Goal: Transaction & Acquisition: Obtain resource

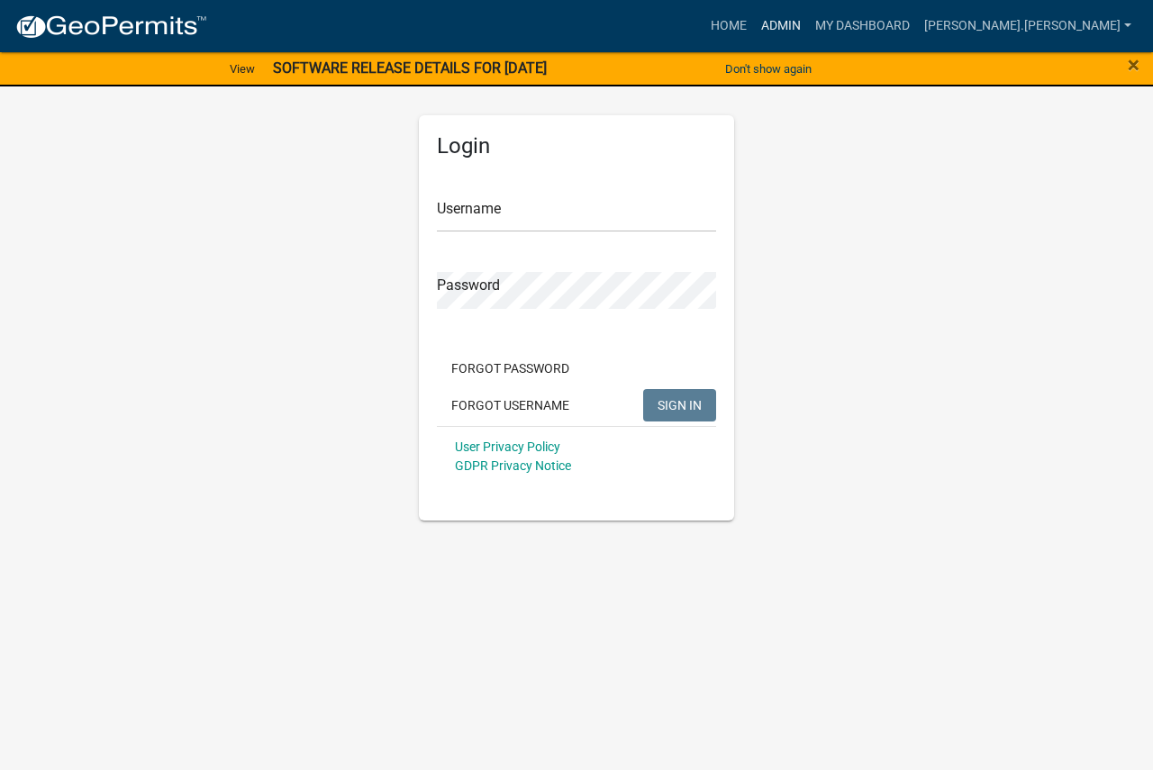
click at [808, 25] on link "Admin" at bounding box center [781, 26] width 54 height 34
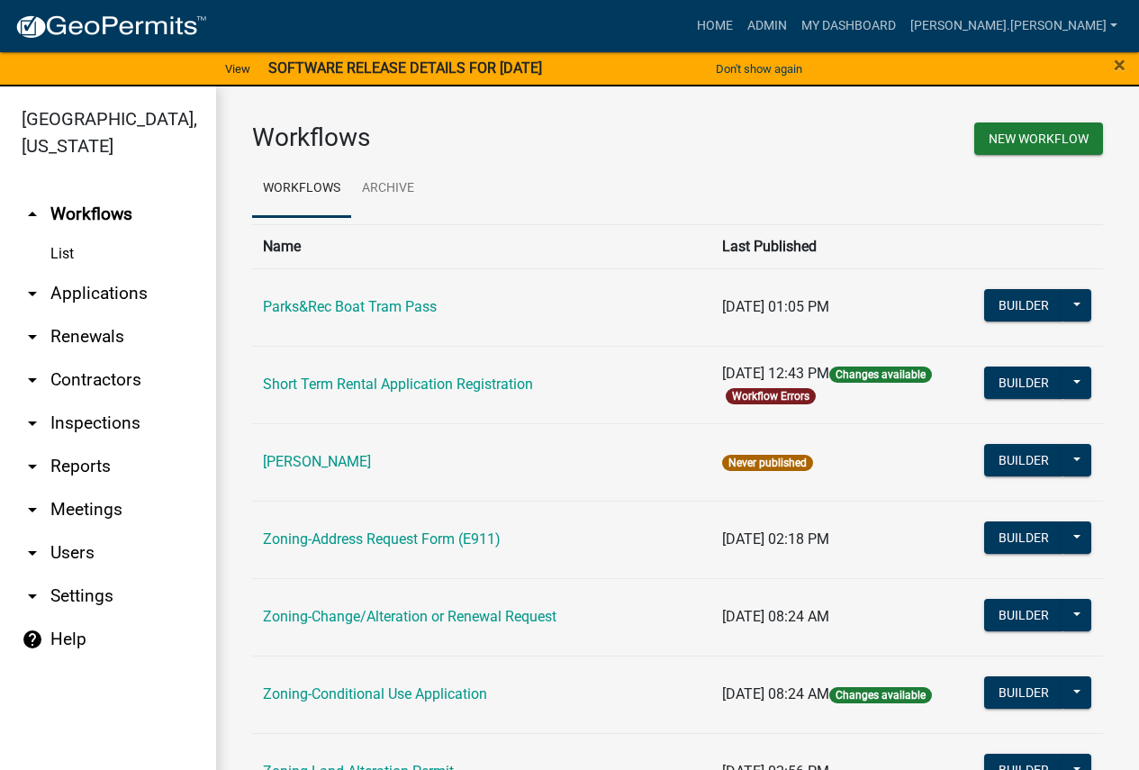
click at [66, 460] on link "arrow_drop_down Reports" at bounding box center [108, 466] width 216 height 43
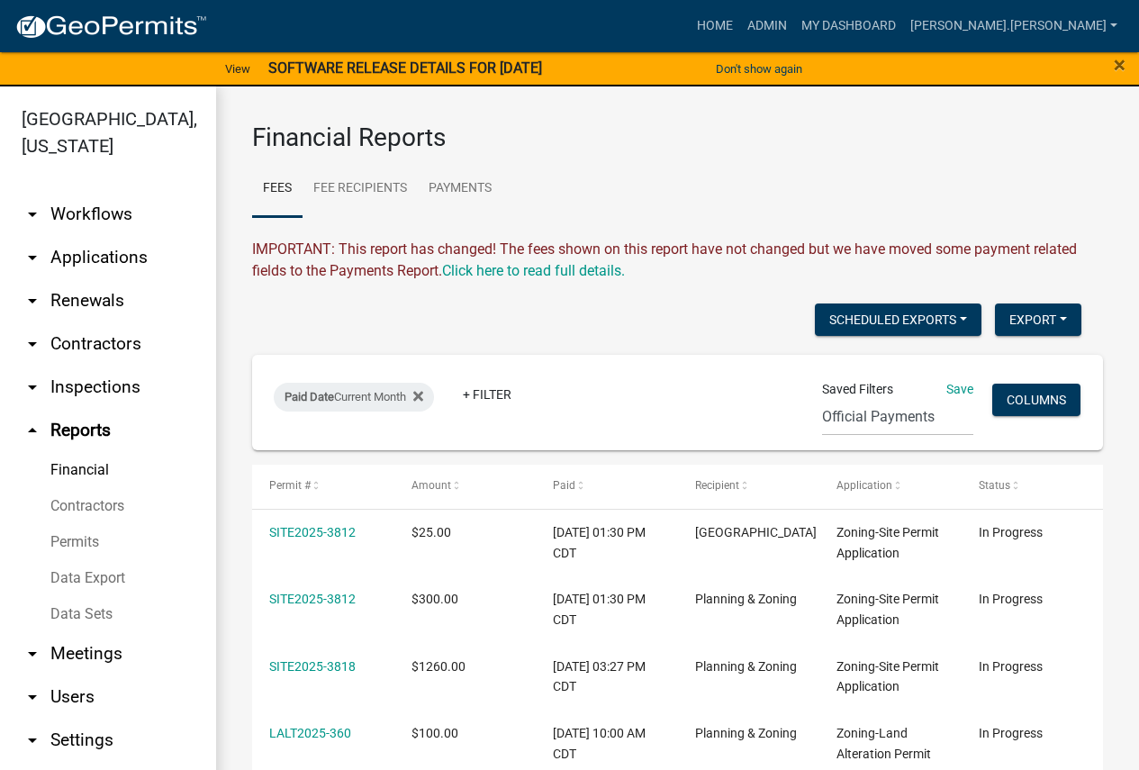
click at [106, 575] on link "Data Export" at bounding box center [108, 578] width 216 height 36
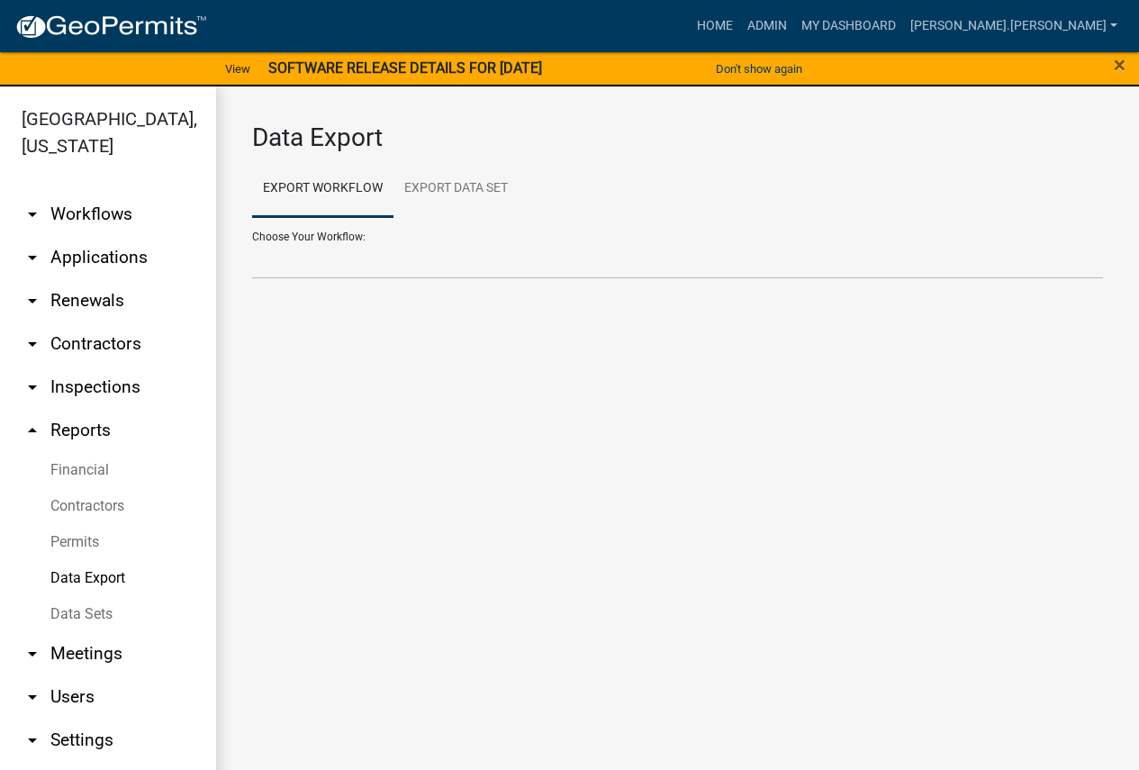
click at [305, 236] on div "Choose Your Workflow: Contractors Parks&Rec Boat Tram Pass Short Term Rental Ap…" at bounding box center [677, 248] width 851 height 62
click at [330, 190] on link "Export Workflow" at bounding box center [322, 189] width 141 height 58
click at [356, 235] on div "Choose Your Workflow: Contractors Parks&Rec Boat Tram Pass Short Term Rental Ap…" at bounding box center [677, 248] width 851 height 62
click at [306, 234] on div "Choose Your Workflow: Contractors Parks&Rec Boat Tram Pass Short Term Rental Ap…" at bounding box center [677, 248] width 851 height 62
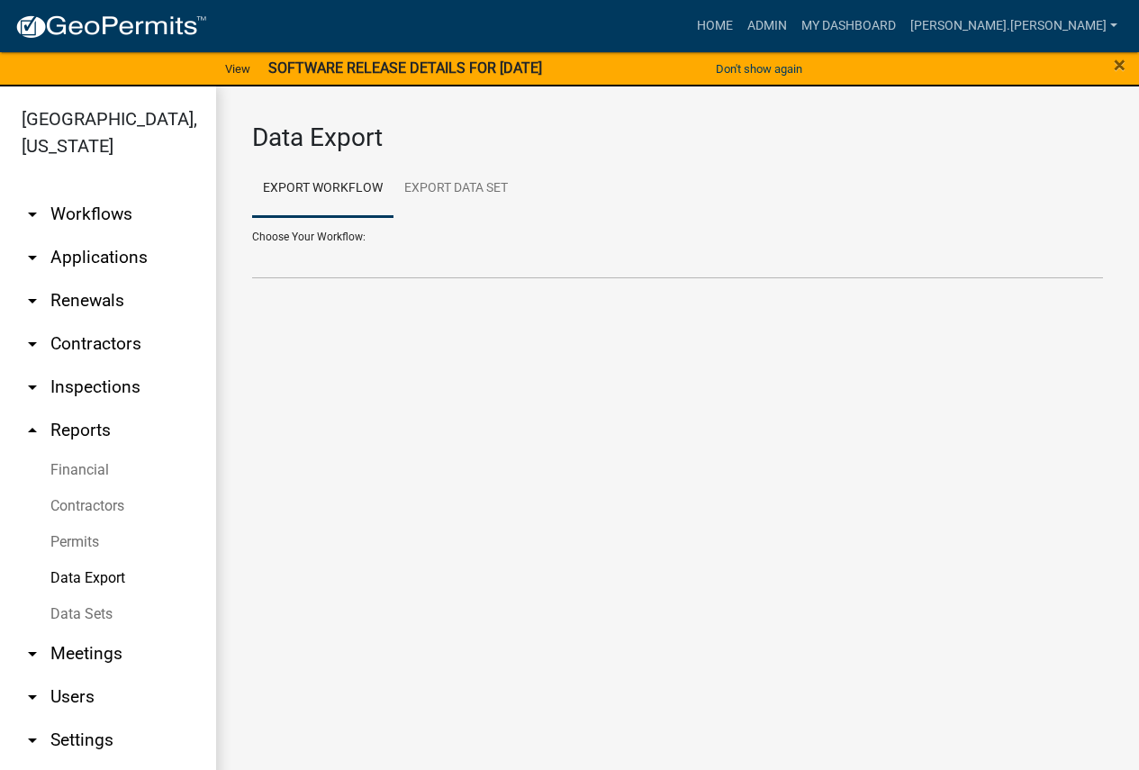
click at [306, 234] on div "Choose Your Workflow: Contractors Parks&Rec Boat Tram Pass Short Term Rental Ap…" at bounding box center [677, 248] width 851 height 62
click at [307, 188] on link "Export Workflow" at bounding box center [322, 189] width 141 height 58
click at [281, 252] on select "Contractors Parks&Rec Boat Tram Pass Short Term Rental Application Registration…" at bounding box center [677, 260] width 851 height 37
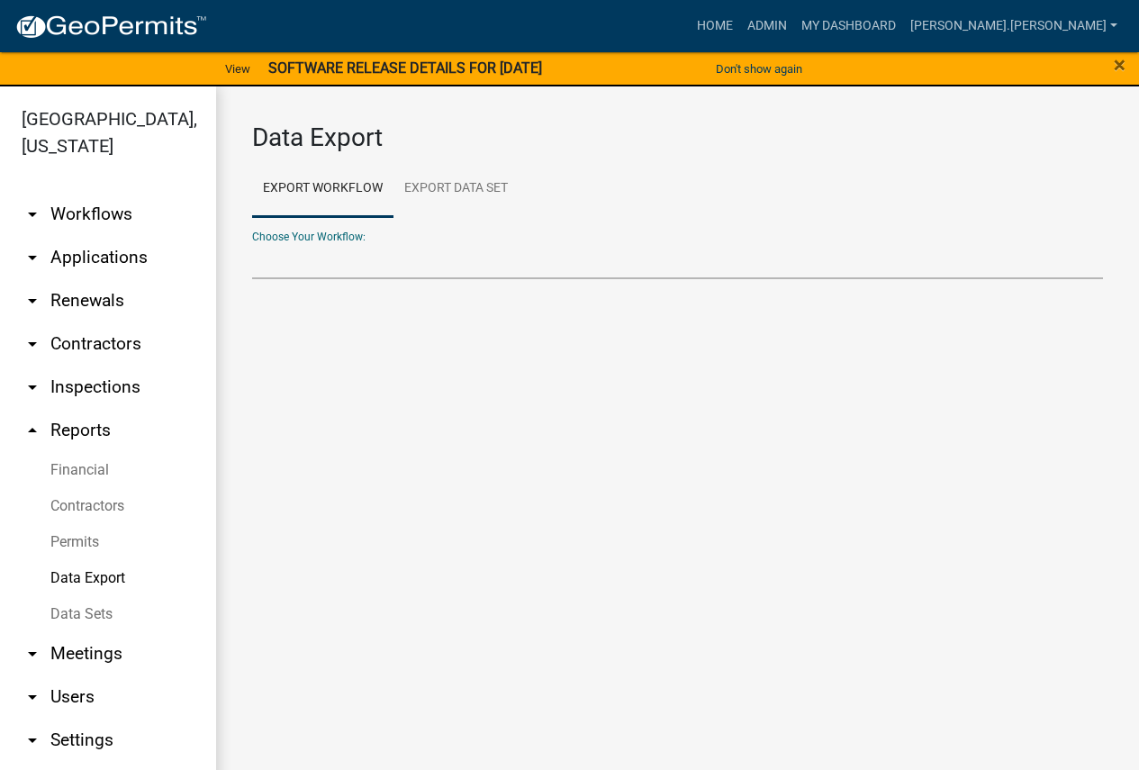
select select "7: Object"
click at [252, 242] on select "Contractors Parks&Rec Boat Tram Pass Short Term Rental Application Registration…" at bounding box center [677, 260] width 851 height 37
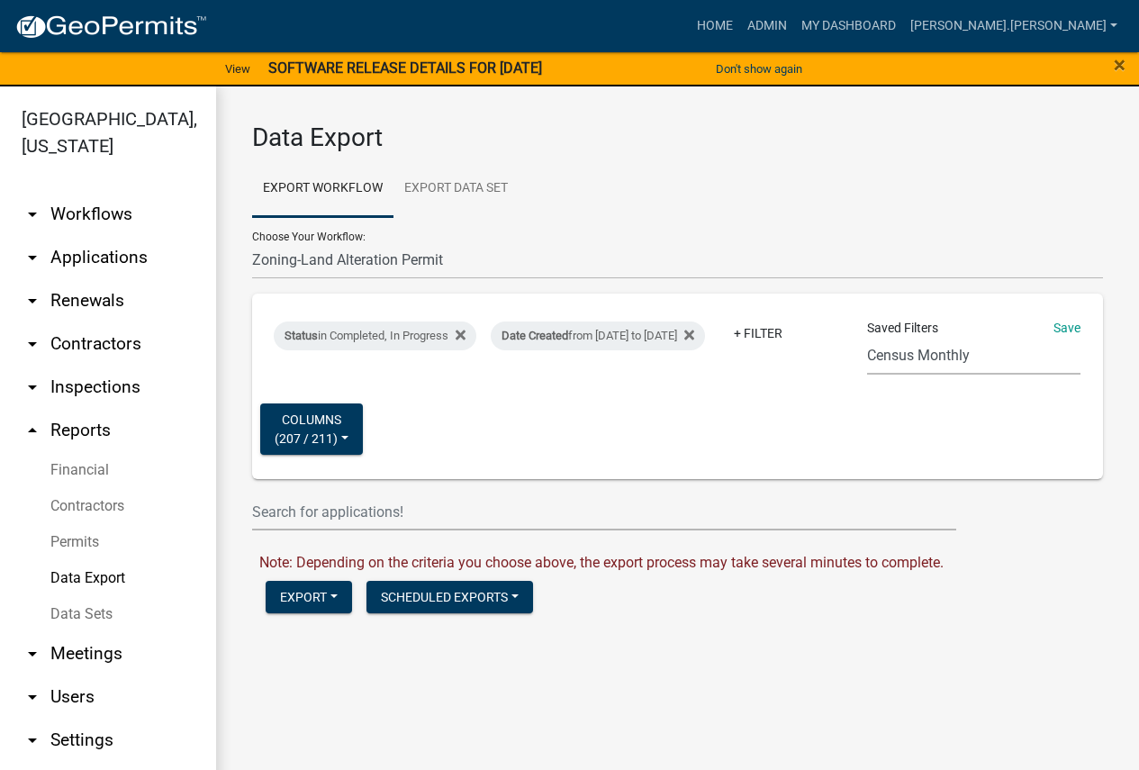
click at [909, 357] on select "Census Monthly Monthly 911 Report Tank Total Report By Contractor Audit Annual …" at bounding box center [973, 356] width 213 height 37
select select "17: d6edc000-337c-495f-85f3-b0852b141e65"
click at [867, 338] on select "Census Monthly Monthly 911 Report Tank Total Report By Contractor Audit Annual …" at bounding box center [973, 356] width 213 height 37
click at [705, 322] on div "Date Created from 01/01/2021 to 08/11/2025" at bounding box center [598, 336] width 214 height 29
select select "custom"
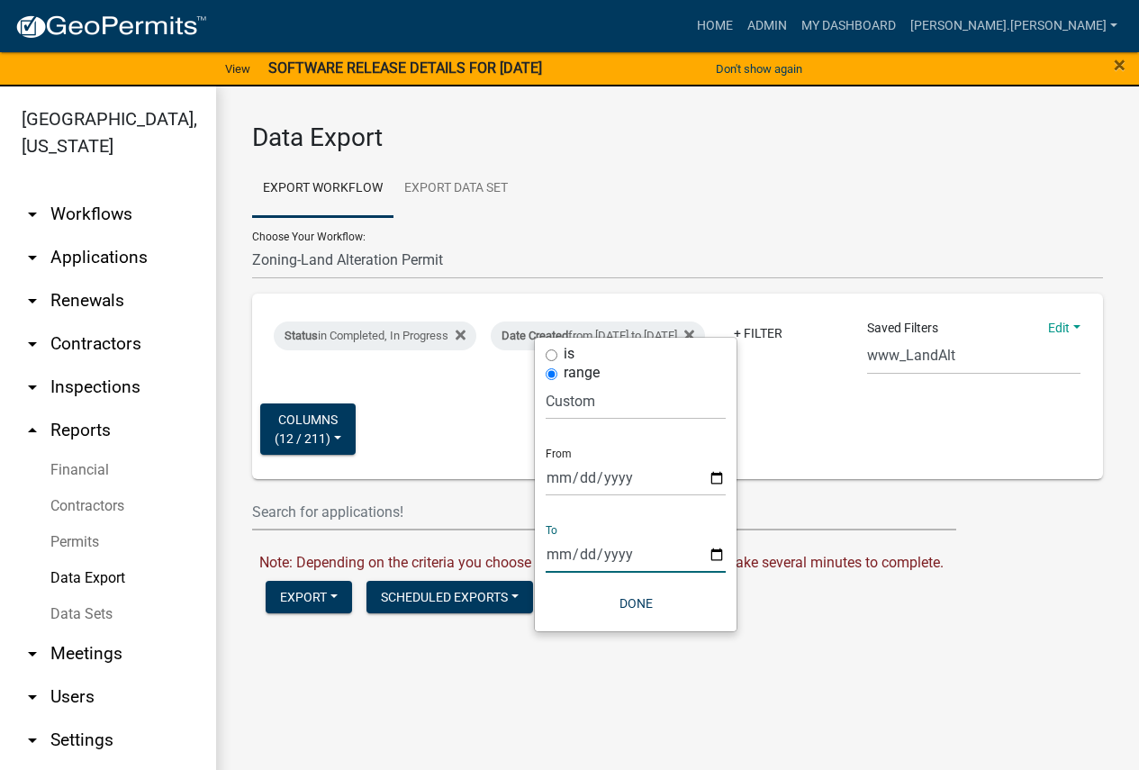
click at [565, 554] on input "2025-08-11" at bounding box center [636, 554] width 180 height 37
type input "2025-09-11"
type input "2025-09-08"
click at [632, 603] on button "Done" at bounding box center [636, 603] width 180 height 32
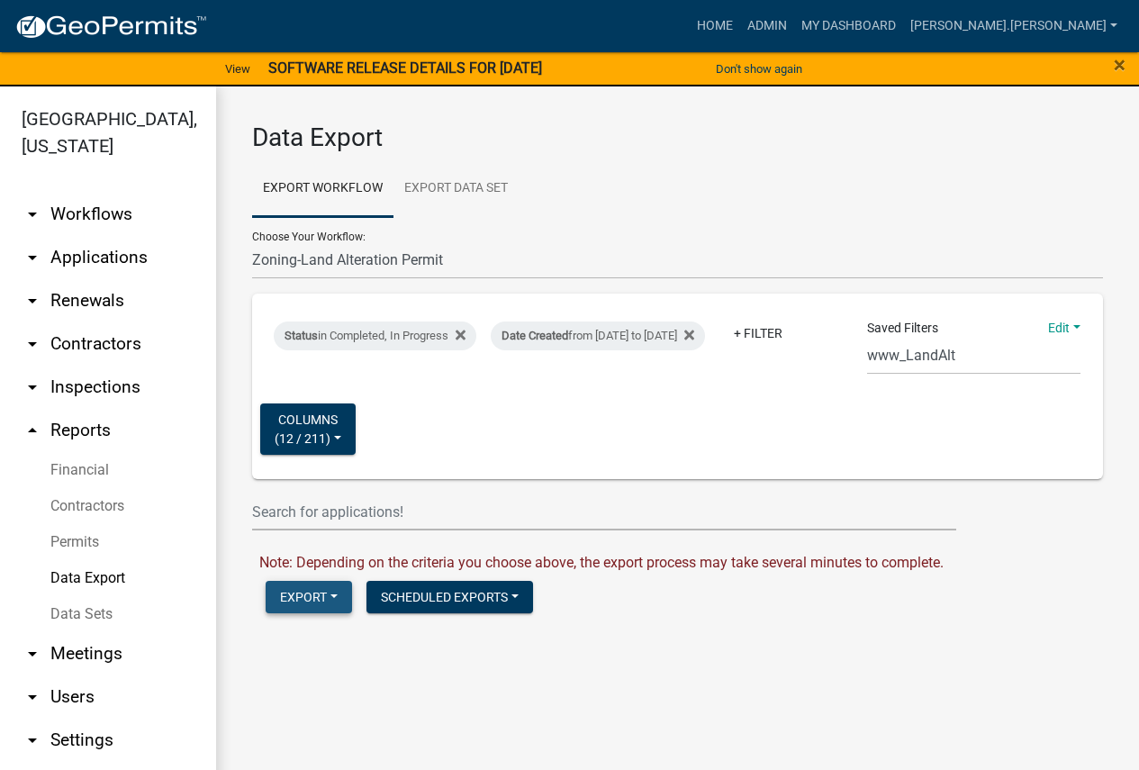
click at [308, 595] on button "Export" at bounding box center [309, 597] width 86 height 32
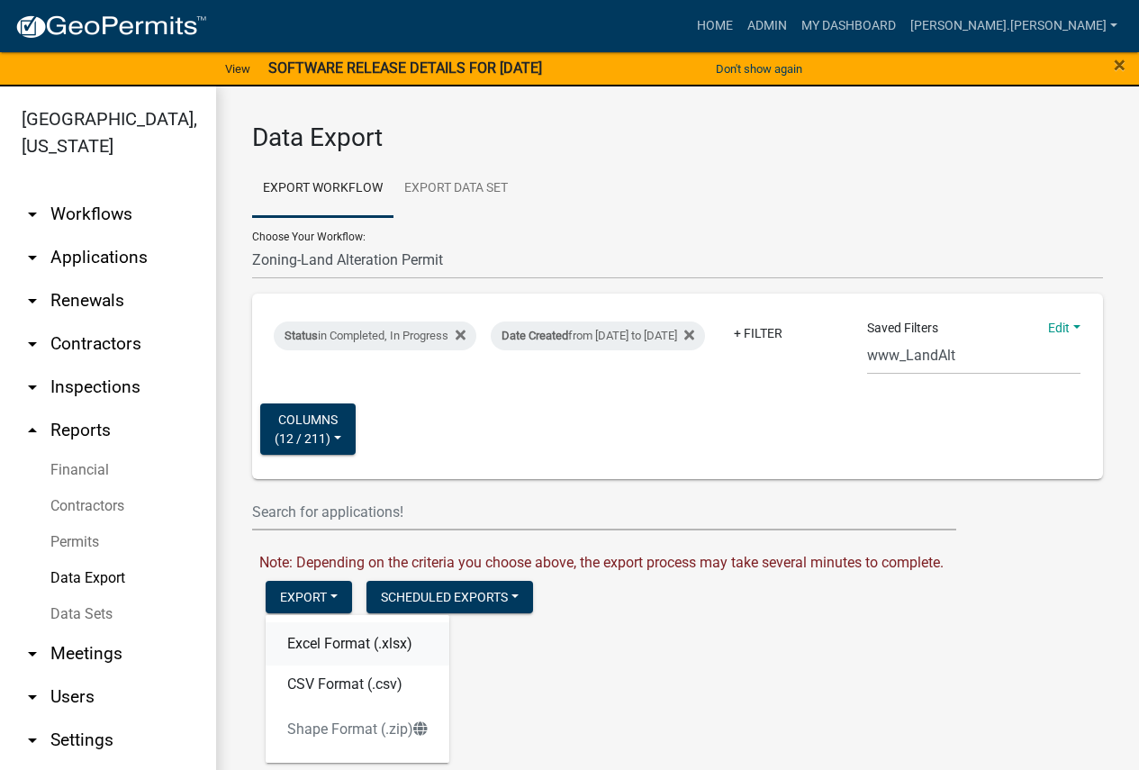
click at [331, 643] on button "Excel Format (.xlsx)" at bounding box center [358, 643] width 184 height 43
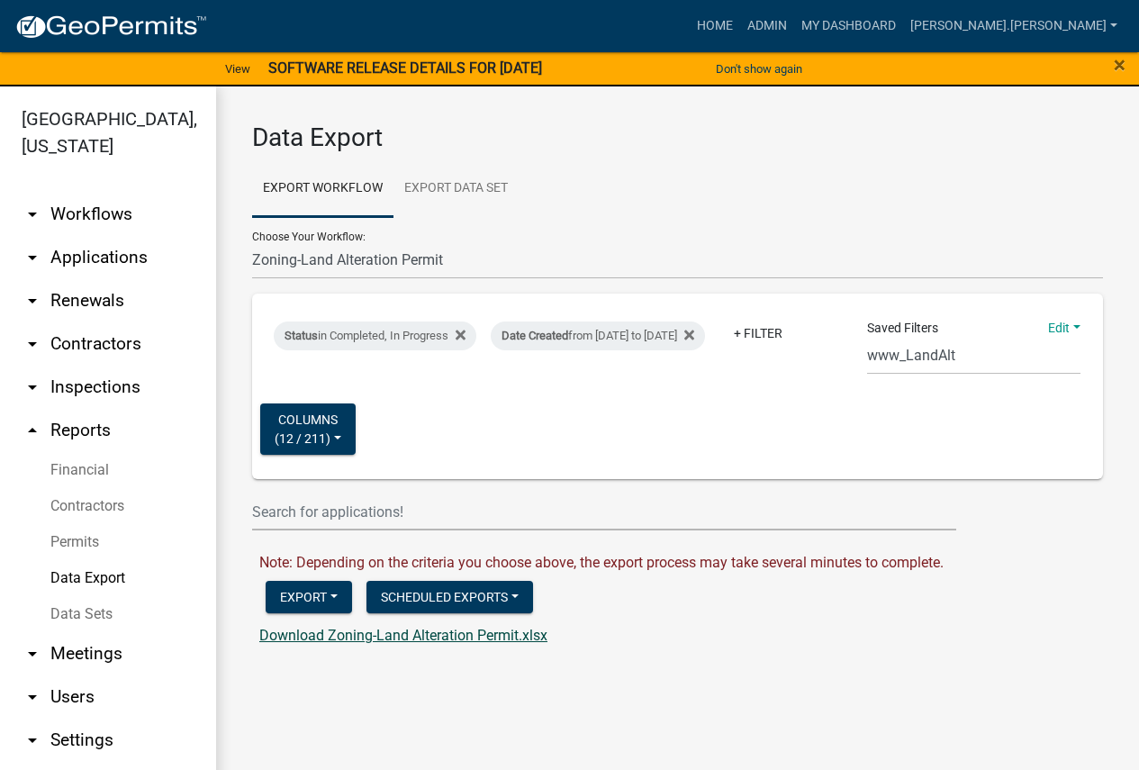
click at [350, 634] on link "Download Zoning-Land Alteration Permit.xlsx" at bounding box center [403, 635] width 288 height 17
click at [331, 251] on select "Contractors Parks&Rec Boat Tram Pass Short Term Rental Application Registration…" at bounding box center [677, 260] width 851 height 37
select select "9: Object"
click at [252, 242] on select "Contractors Parks&Rec Boat Tram Pass Short Term Rental Application Registration…" at bounding box center [677, 260] width 851 height 37
click at [903, 352] on select "Census Monthly Monthly 911 Report Tank Total Report By Contractor Audit Annual …" at bounding box center [973, 356] width 213 height 37
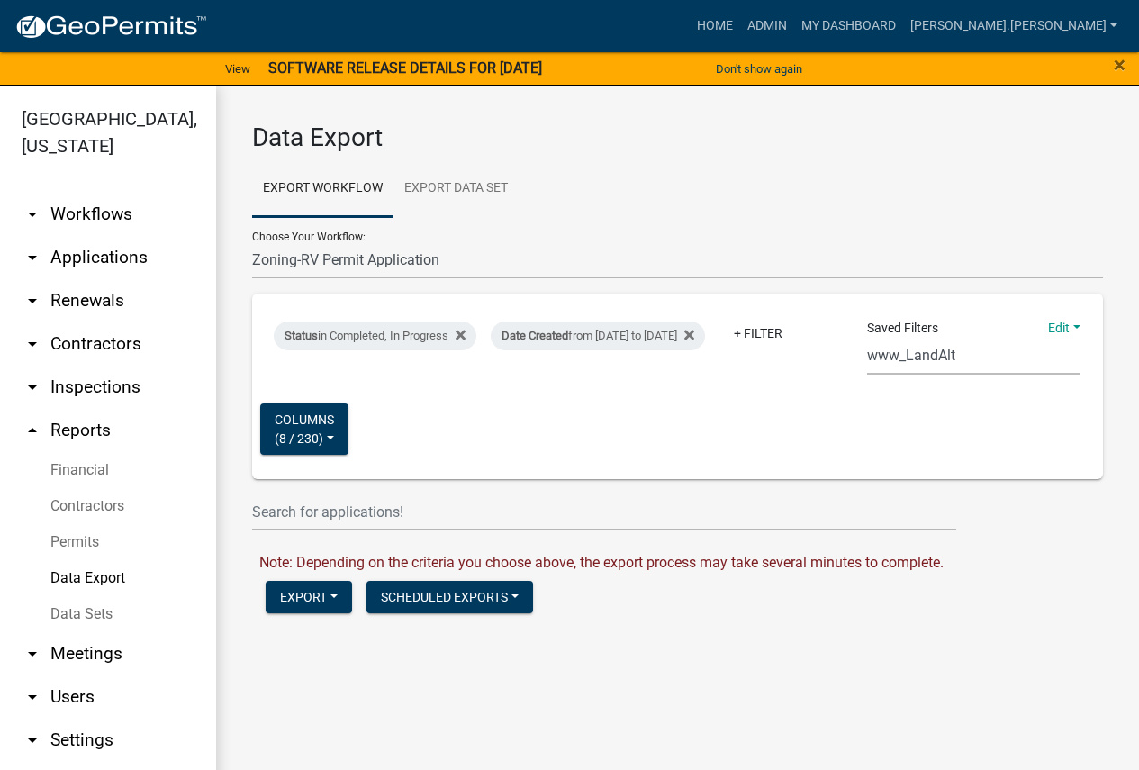
select select "8: fe817f53-79b2-4ec4-bdd4-58470ba6d703"
click at [867, 338] on select "Census Monthly Monthly 911 Report Tank Total Report By Contractor Audit Annual …" at bounding box center [973, 356] width 213 height 37
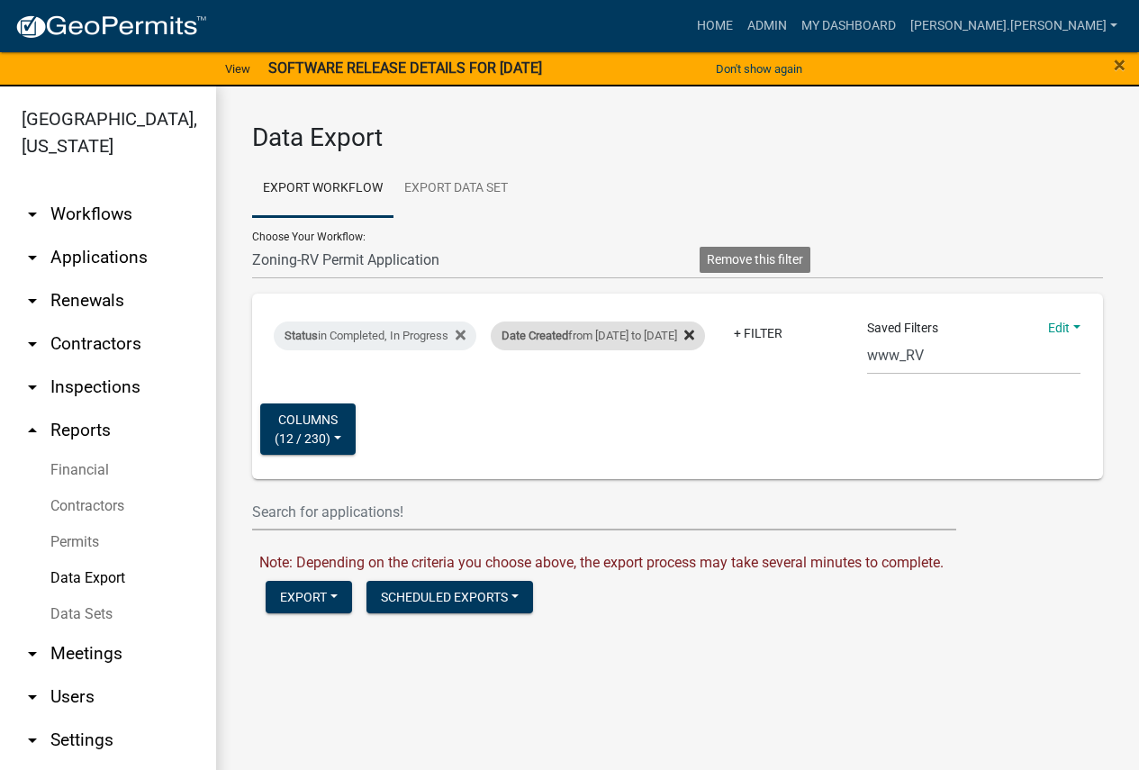
click at [694, 328] on icon at bounding box center [690, 335] width 10 height 14
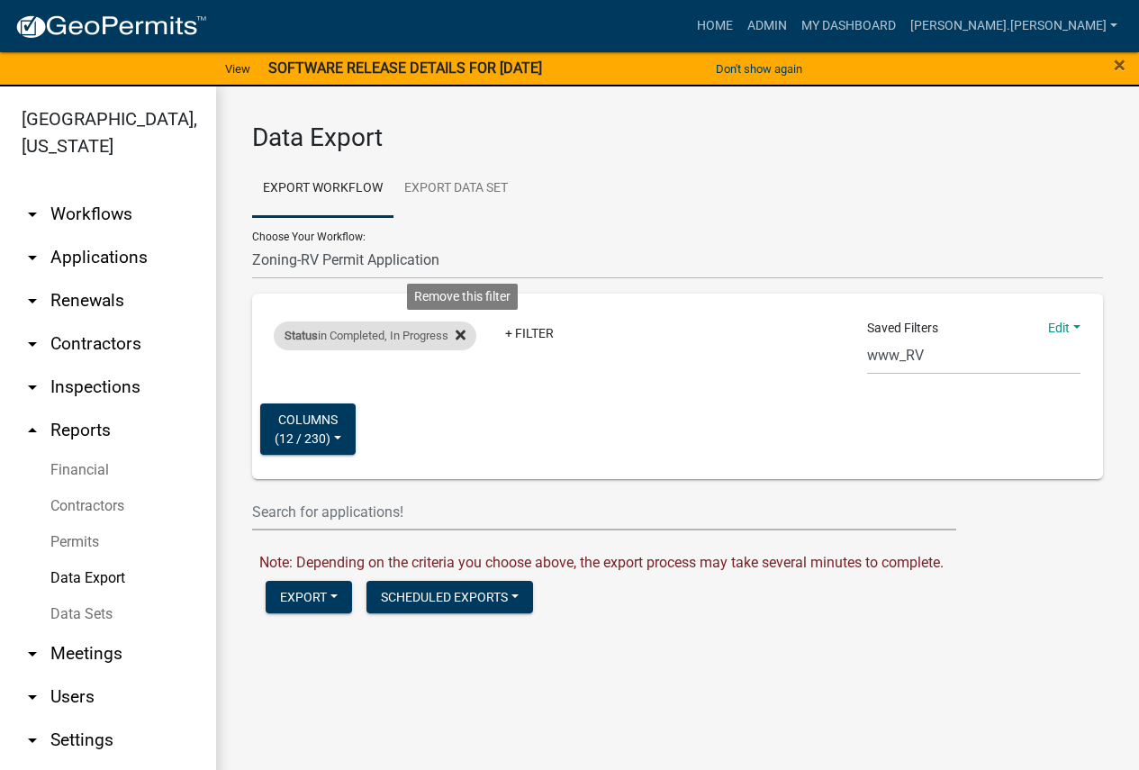
click at [466, 334] on icon at bounding box center [461, 335] width 10 height 10
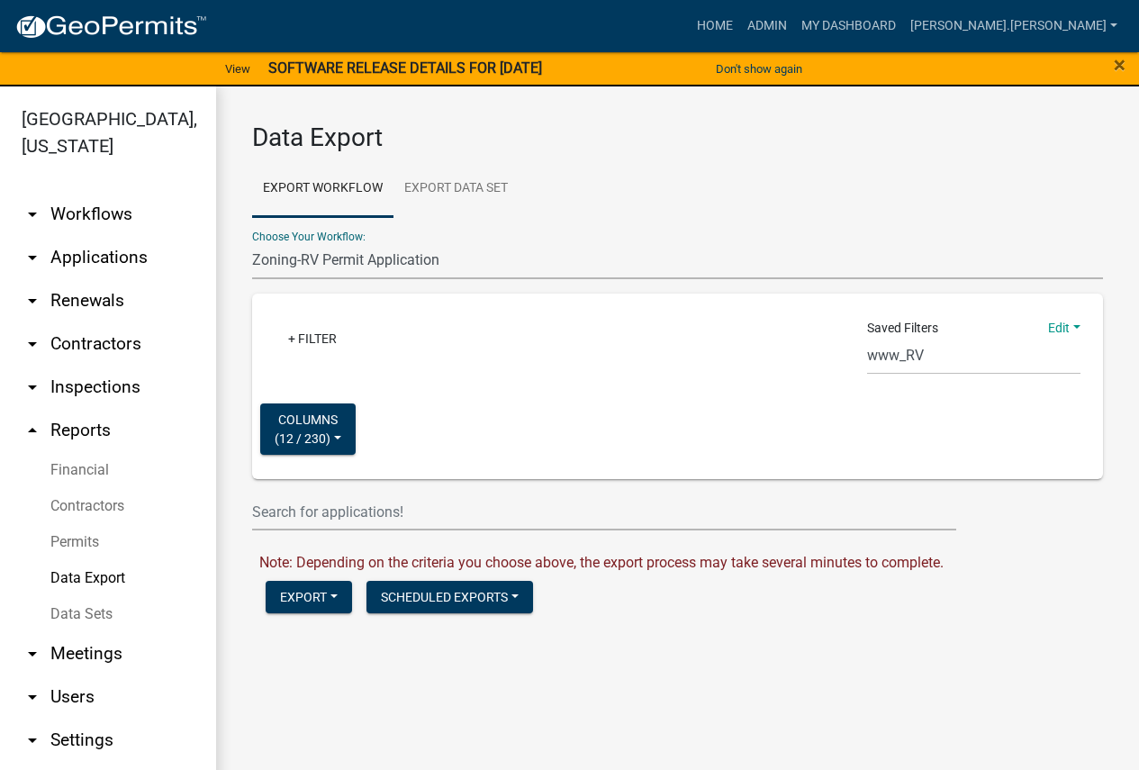
click at [331, 258] on select "Contractors Parks&Rec Boat Tram Pass Short Term Rental Application Registration…" at bounding box center [677, 260] width 851 height 37
click at [252, 242] on select "Contractors Parks&Rec Boat Tram Pass Short Term Rental Application Registration…" at bounding box center [677, 260] width 851 height 37
click at [455, 409] on div "+ Filter Saved Filters Edit Save Save as Delete Census Monthly Monthly 911 Repo…" at bounding box center [677, 387] width 835 height 186
click at [320, 339] on link "+ Filter" at bounding box center [312, 338] width 77 height 32
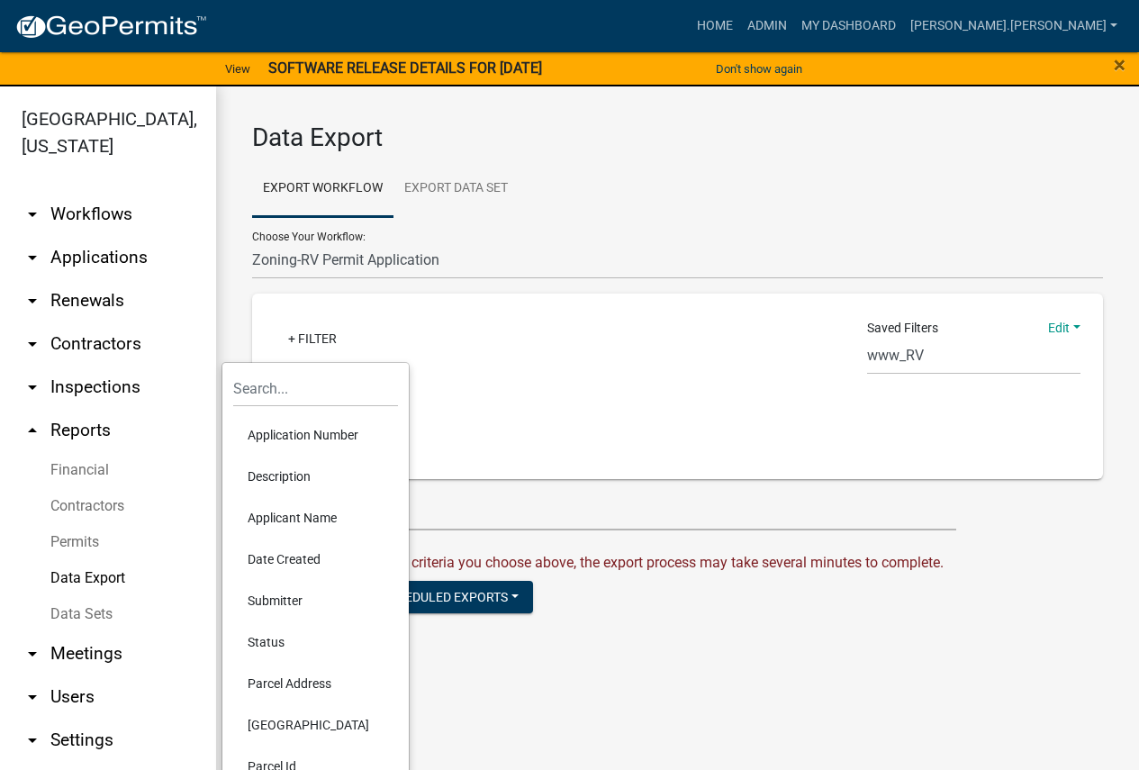
click at [435, 375] on div "+ Filter Saved Filters Edit Save Save as Delete Census Monthly Monthly 911 Repo…" at bounding box center [677, 387] width 835 height 186
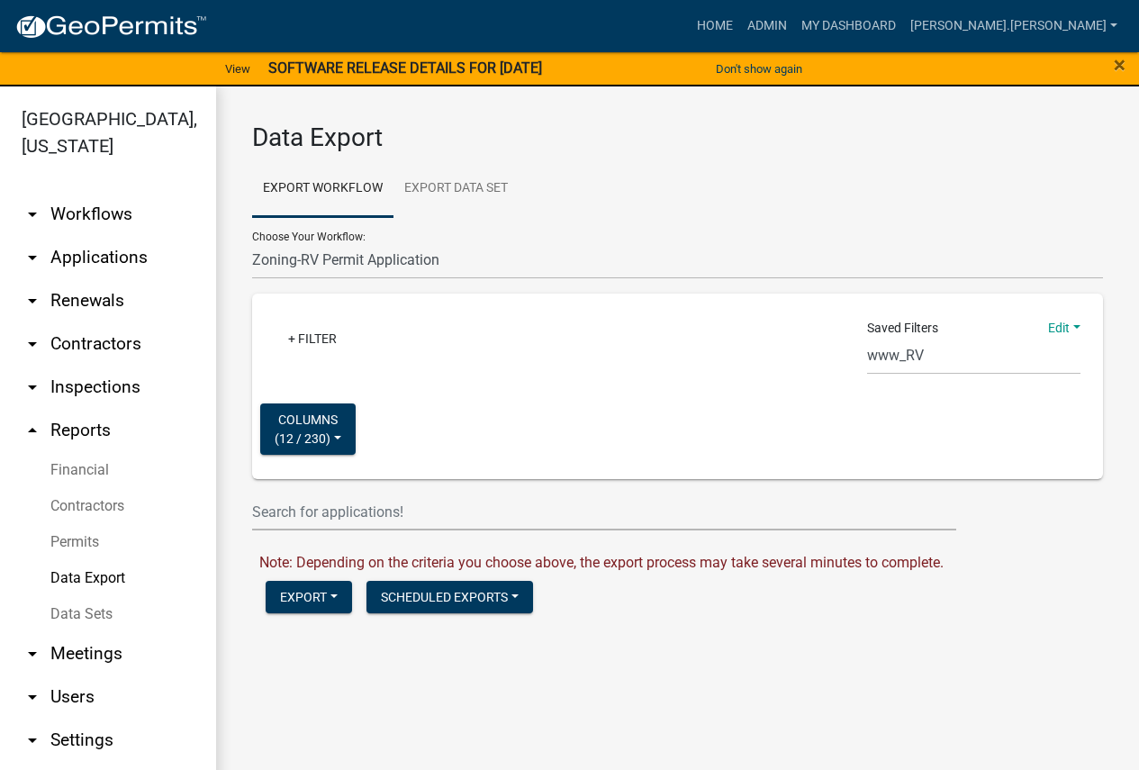
click at [491, 370] on div "+ Filter Saved Filters Edit Save Save as Delete Census Monthly Monthly 911 Repo…" at bounding box center [677, 387] width 835 height 186
drag, startPoint x: 492, startPoint y: 370, endPoint x: 458, endPoint y: 363, distance: 34.1
click at [458, 363] on div "+ Filter Saved Filters Edit Save Save as Delete Census Monthly Monthly 911 Repo…" at bounding box center [677, 387] width 835 height 186
click at [348, 428] on button "Columns ( 12 / 230 )" at bounding box center [307, 429] width 95 height 51
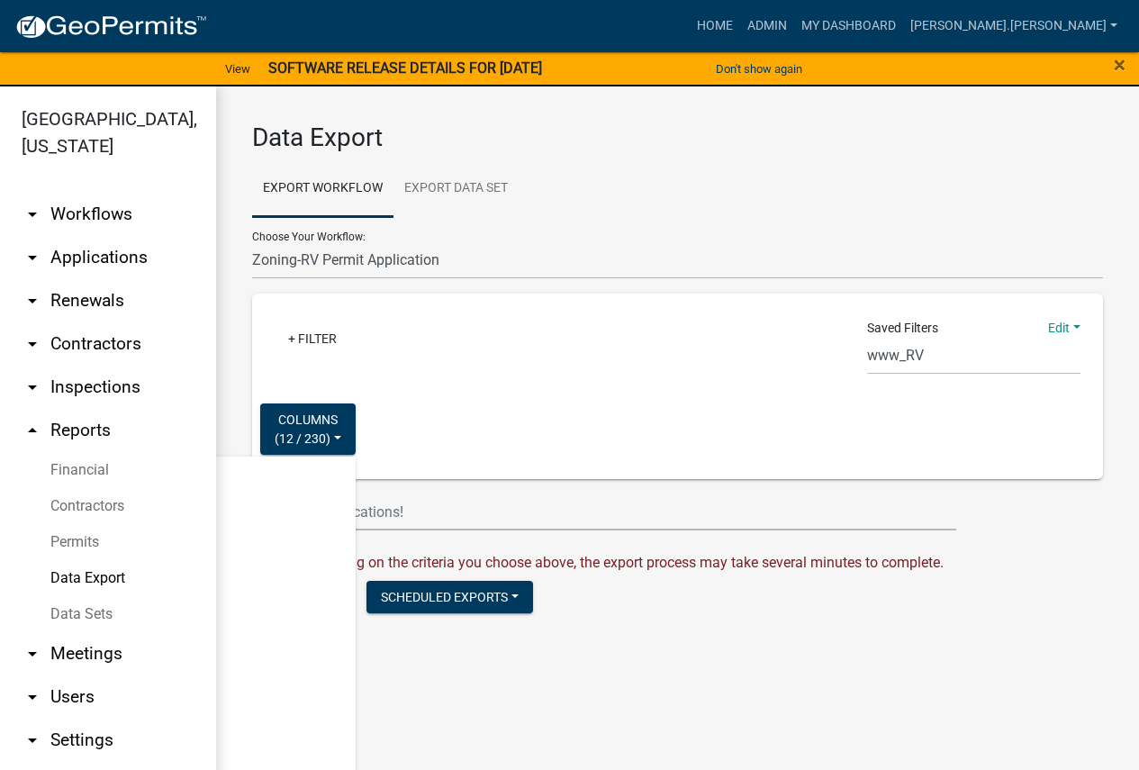
click at [404, 422] on div "+ Filter Saved Filters Edit Save Save as Delete Census Monthly Monthly 911 Repo…" at bounding box center [677, 387] width 835 height 186
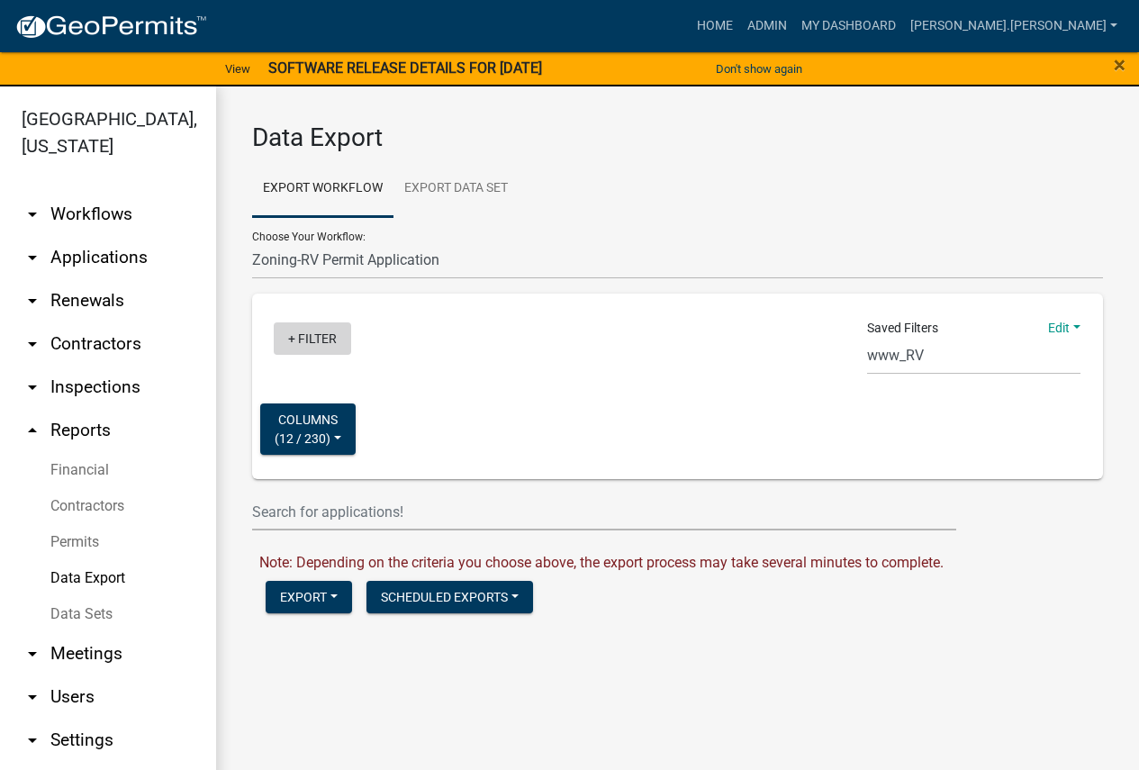
click at [314, 338] on link "+ Filter" at bounding box center [312, 338] width 77 height 32
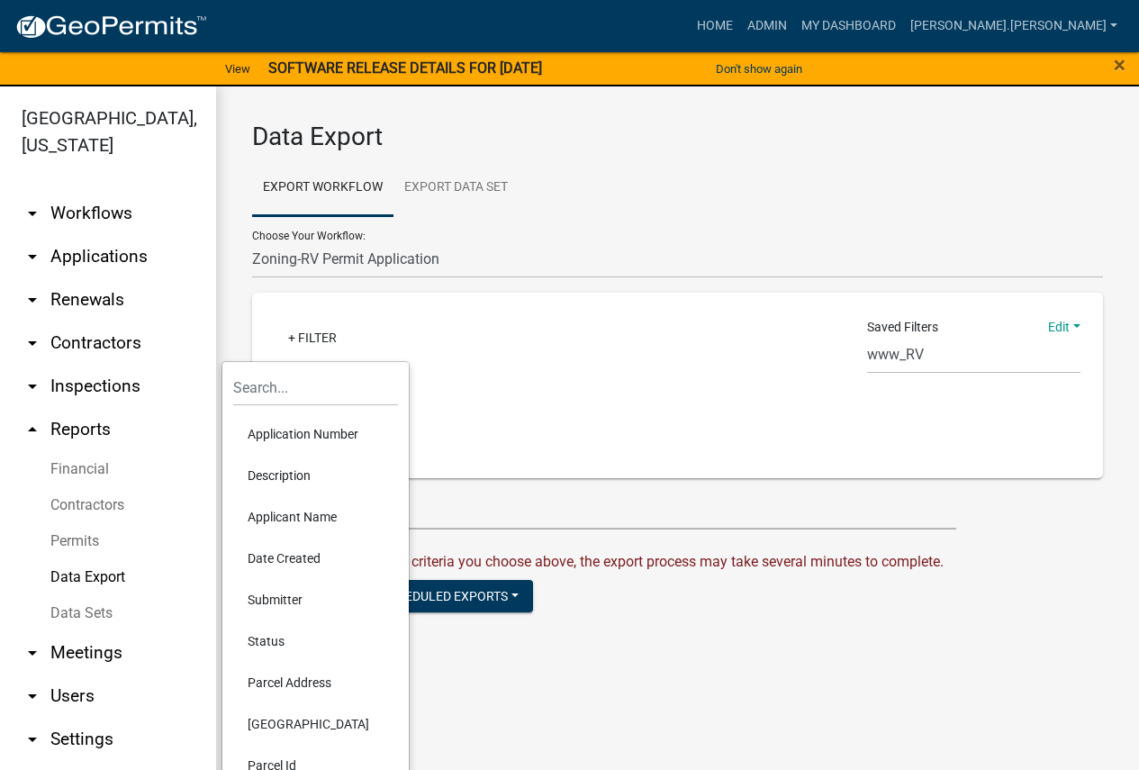
scroll to position [115, 0]
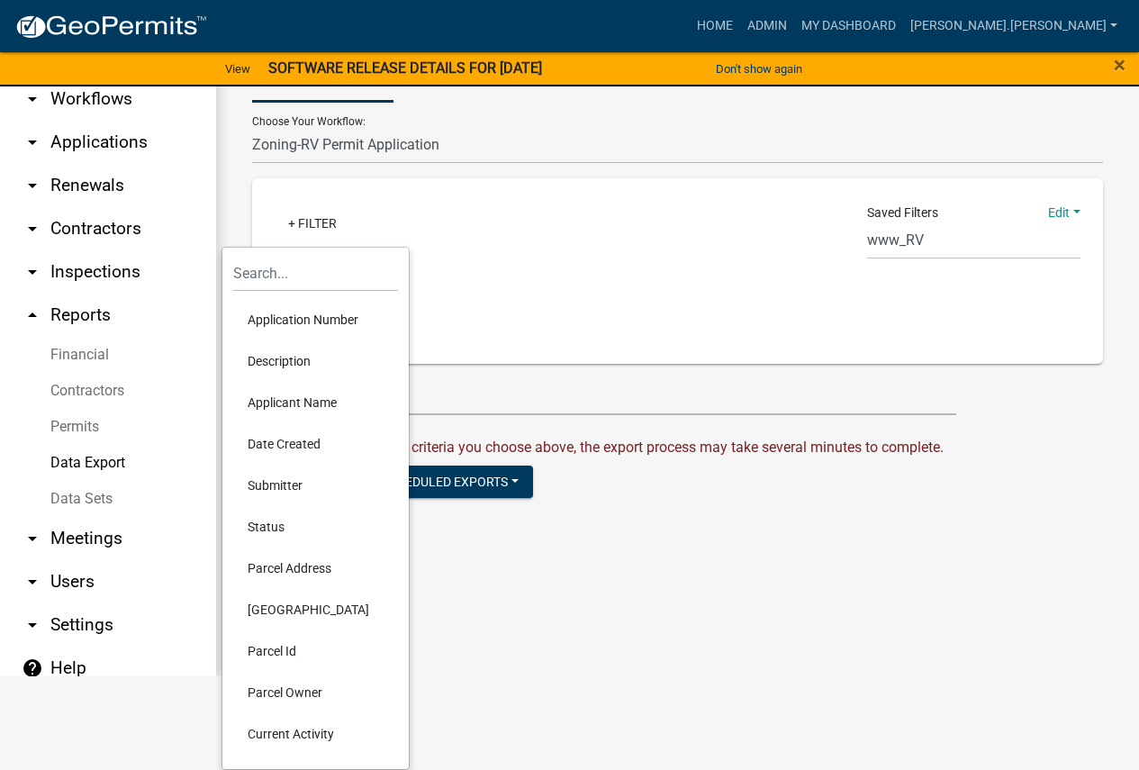
click at [291, 442] on li "Date Created" at bounding box center [315, 443] width 165 height 41
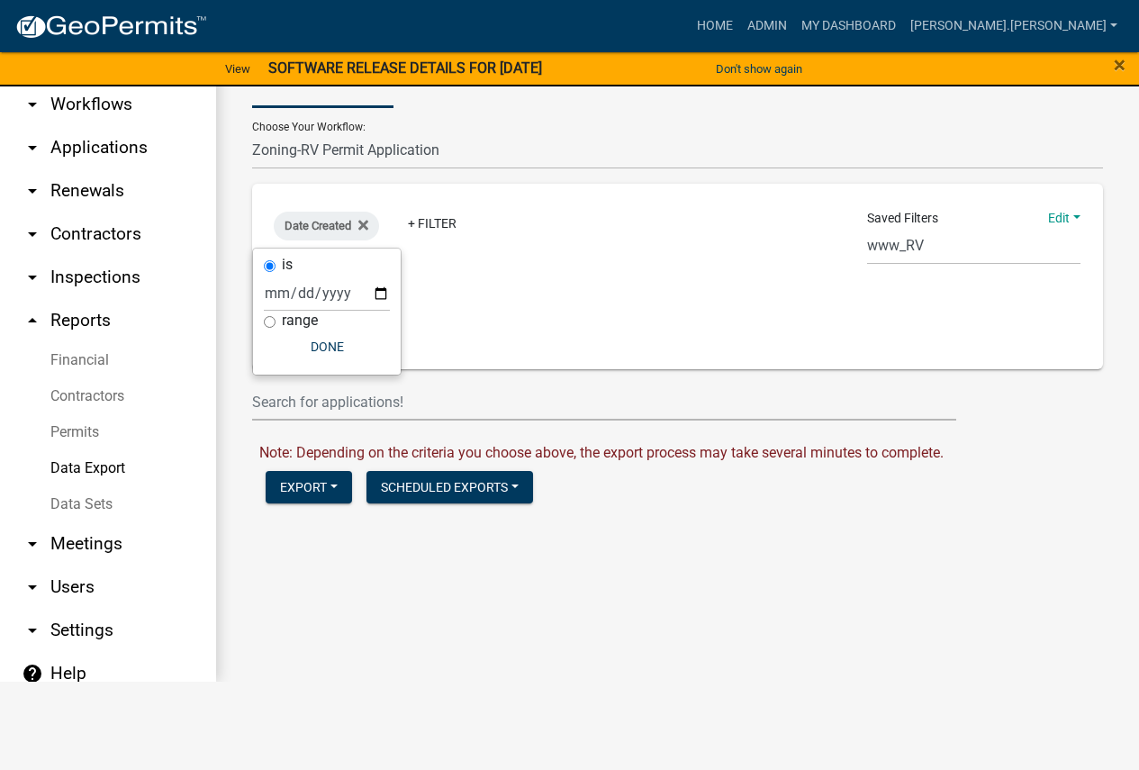
scroll to position [22, 0]
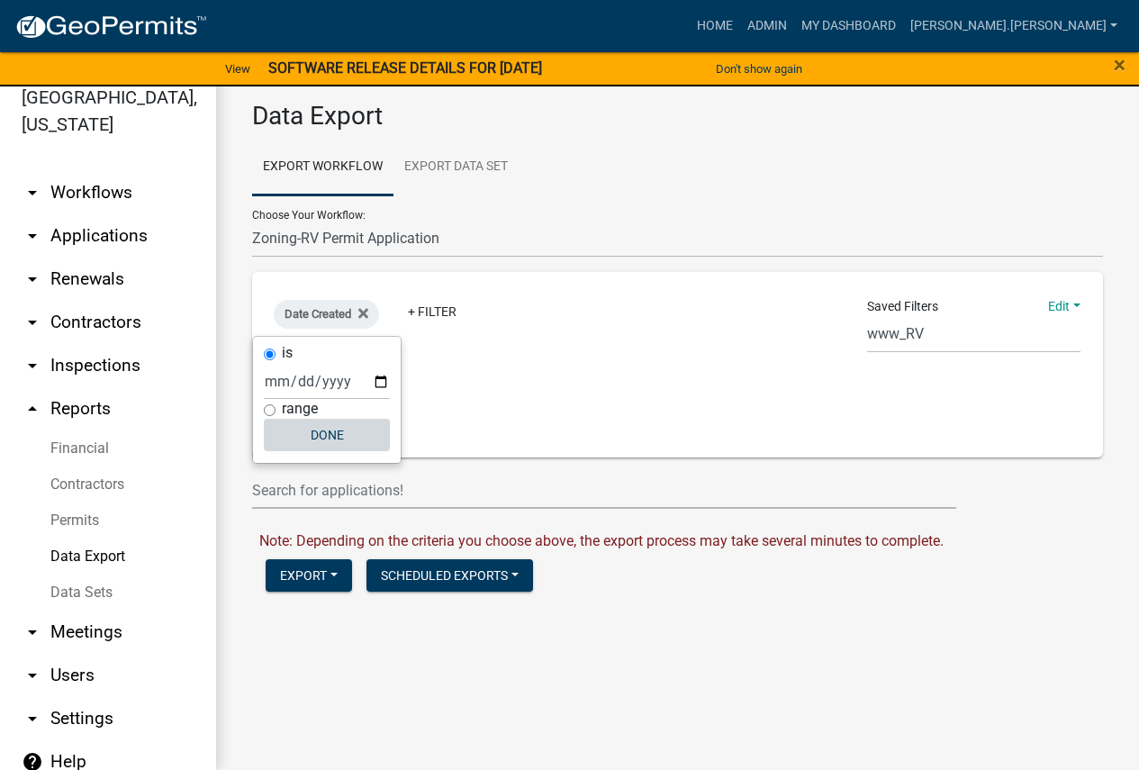
drag, startPoint x: 333, startPoint y: 428, endPoint x: 357, endPoint y: 406, distance: 31.9
click at [332, 428] on button "Done" at bounding box center [327, 435] width 126 height 32
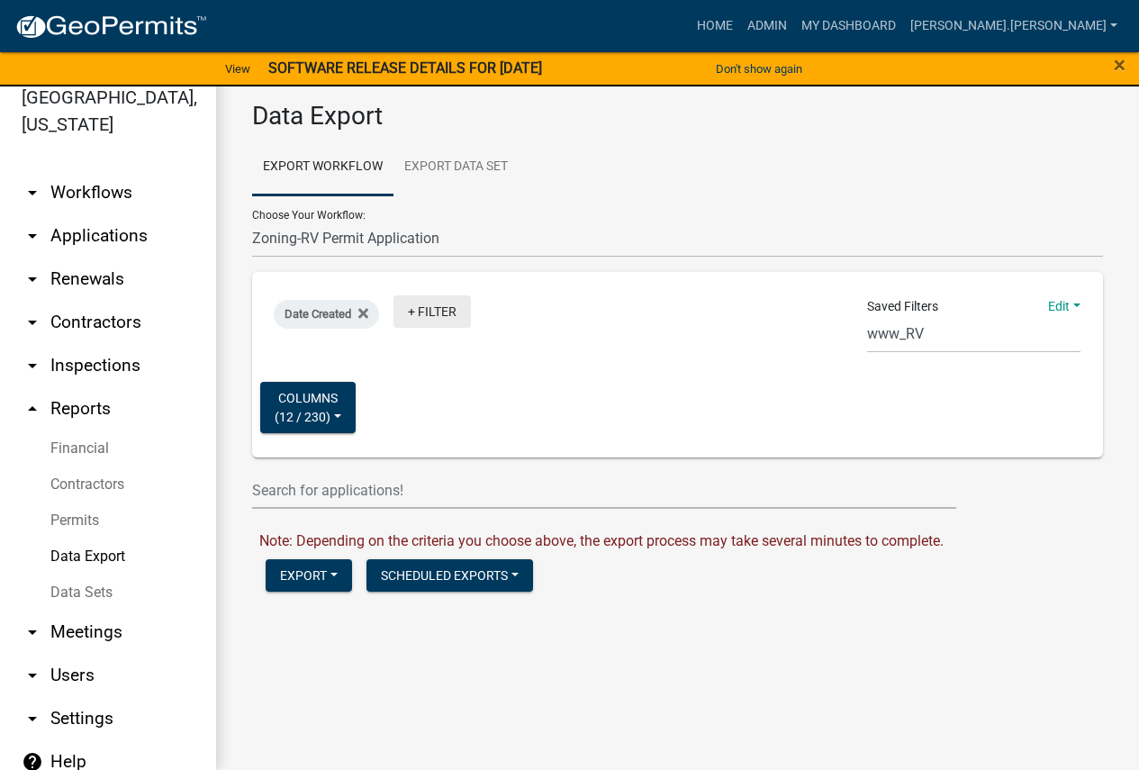
click at [430, 315] on link "+ Filter" at bounding box center [432, 311] width 77 height 32
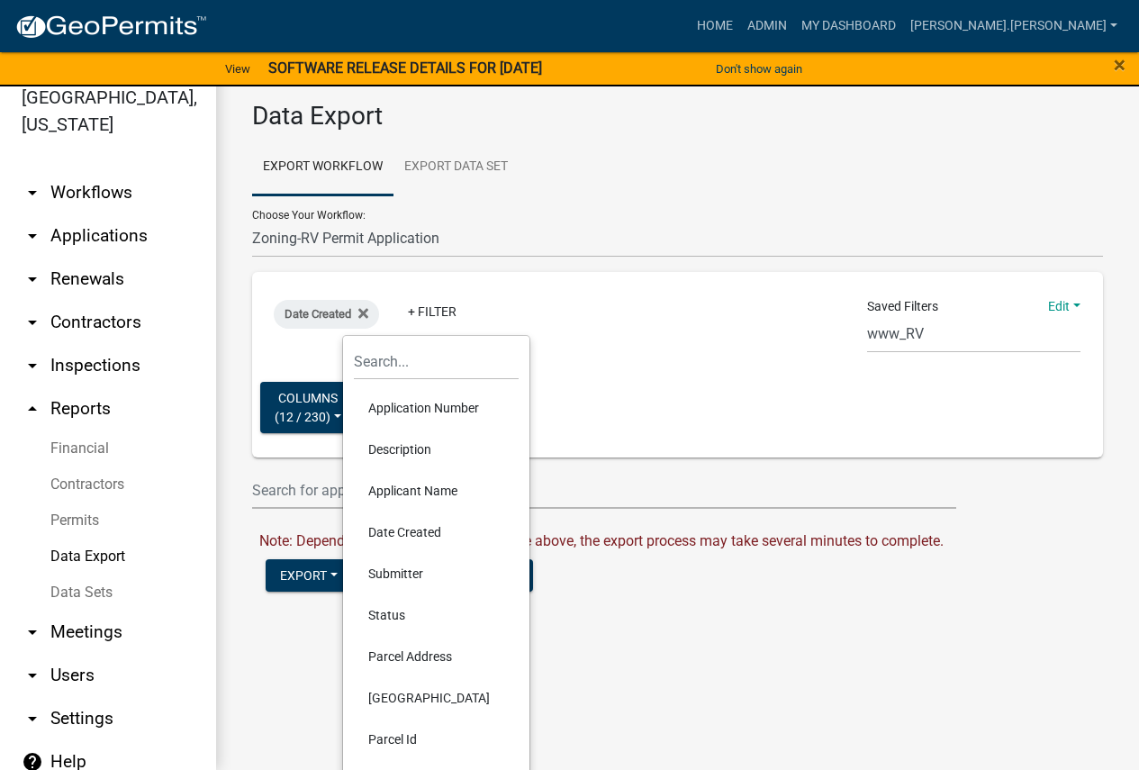
click at [523, 318] on div "Date Created + Filter" at bounding box center [538, 318] width 557 height 47
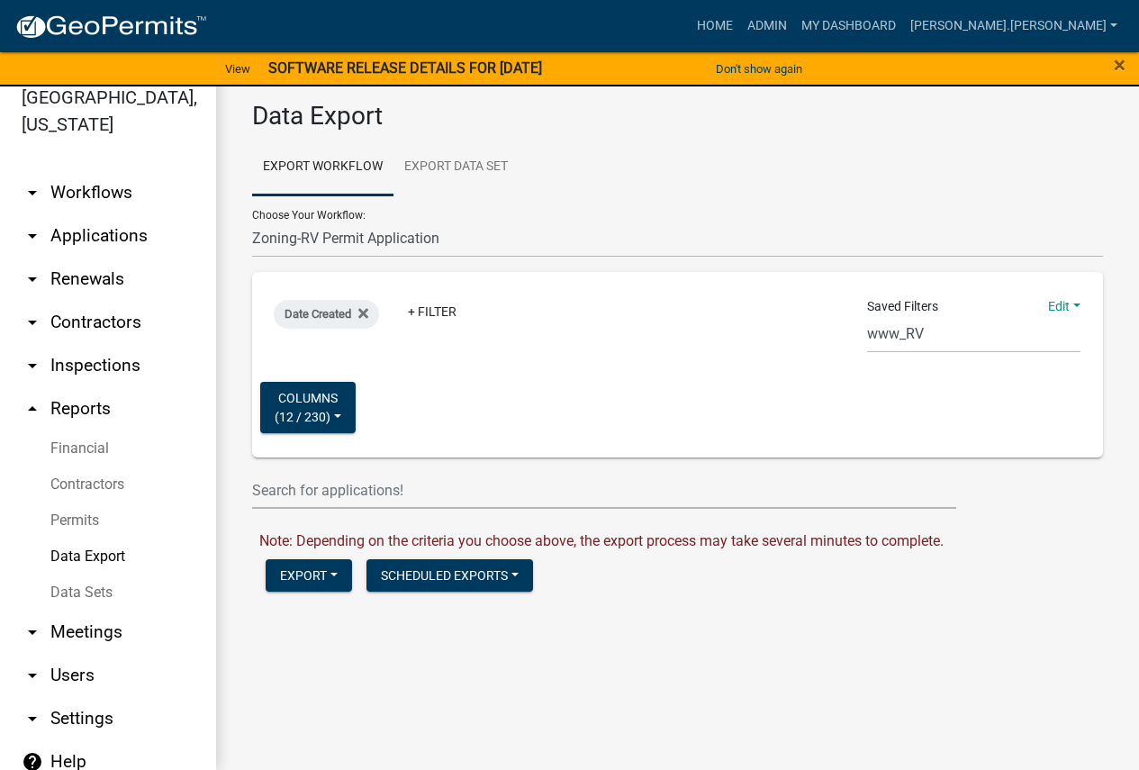
click at [86, 555] on link "Data Export" at bounding box center [108, 557] width 216 height 36
click at [78, 558] on link "Data Export" at bounding box center [108, 557] width 216 height 36
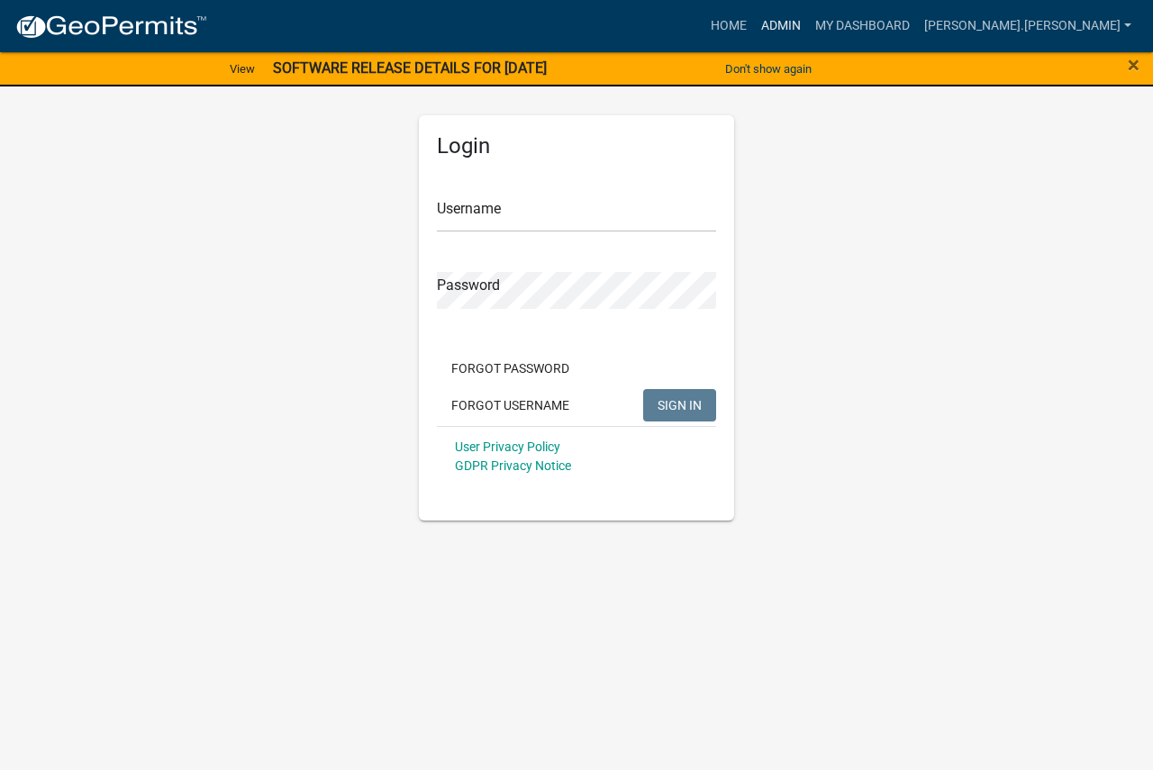
click at [808, 27] on link "Admin" at bounding box center [781, 26] width 54 height 34
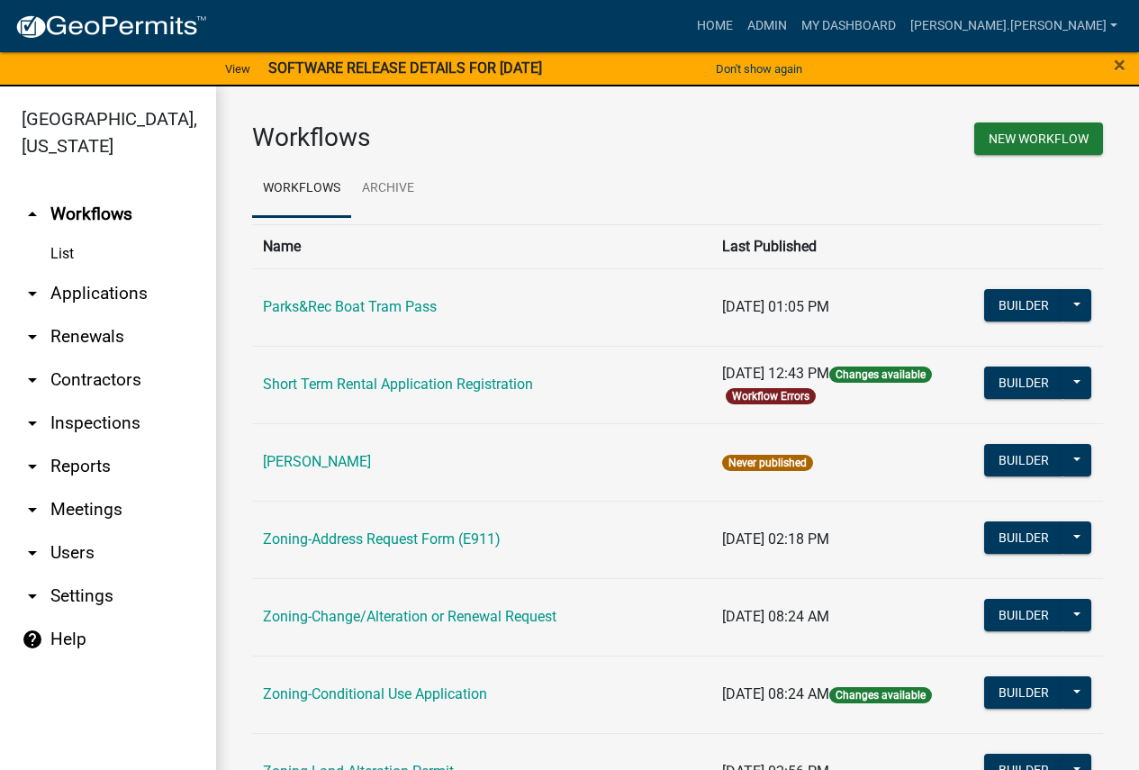
click at [78, 459] on link "arrow_drop_down Reports" at bounding box center [108, 466] width 216 height 43
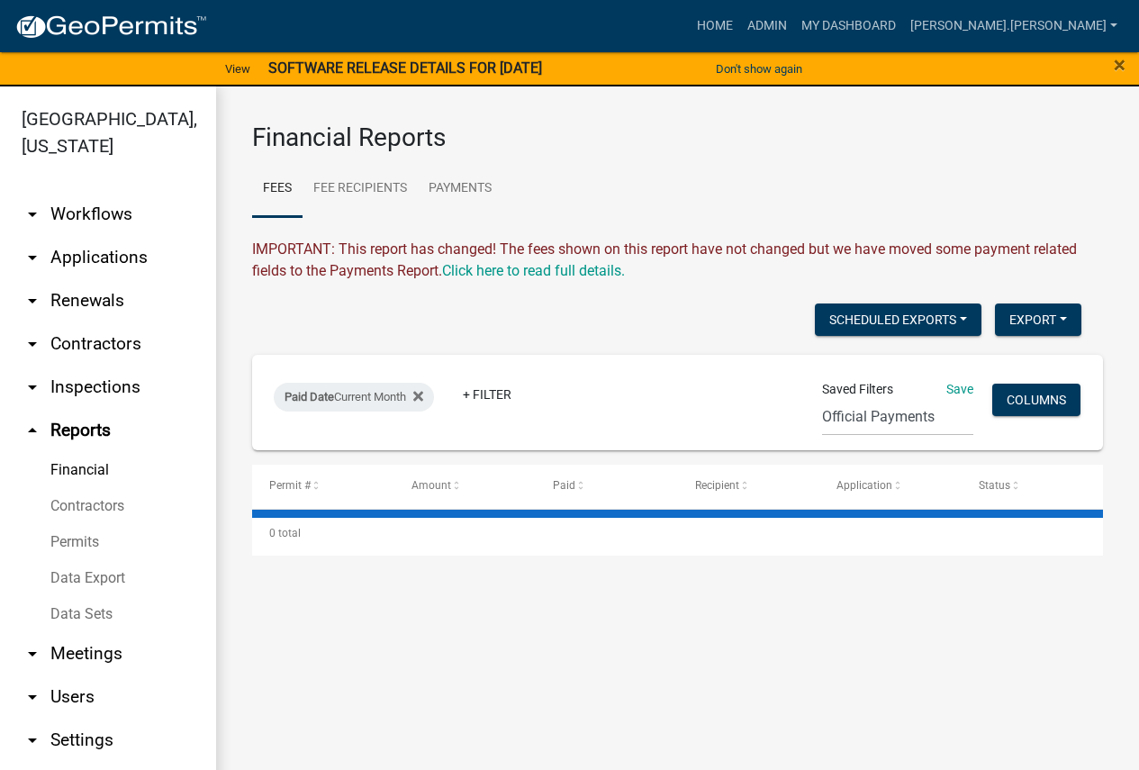
click at [99, 576] on link "Data Export" at bounding box center [108, 578] width 216 height 36
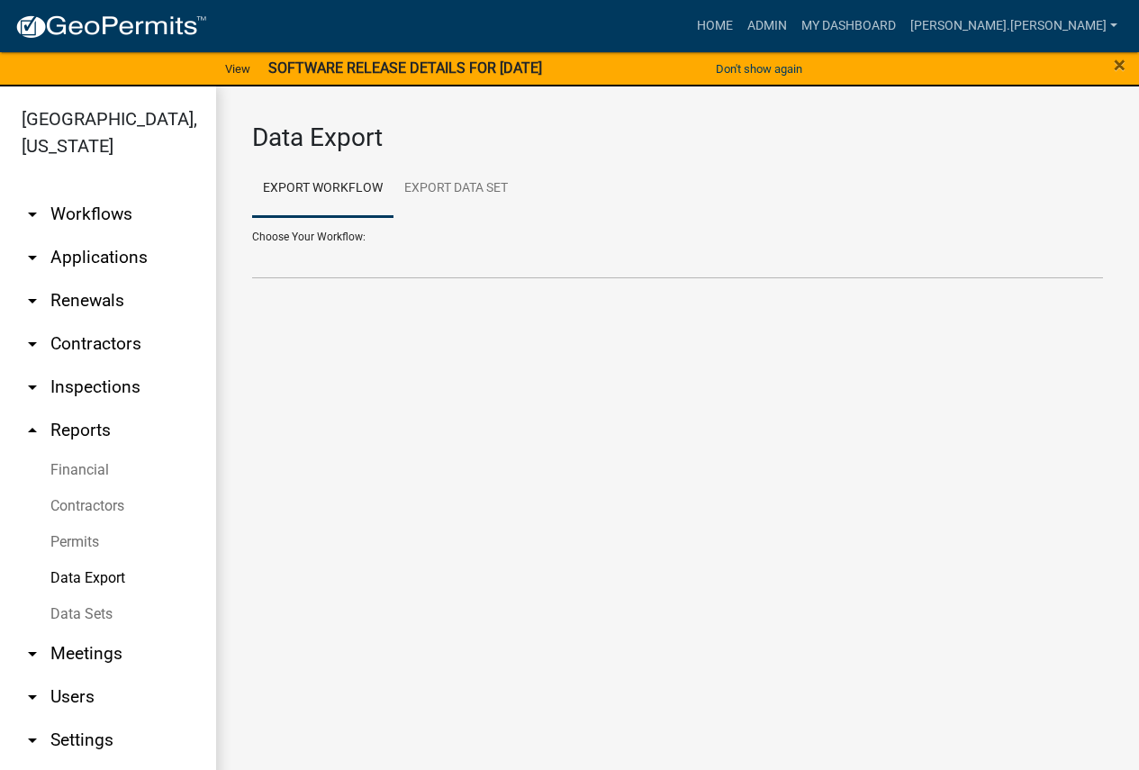
click at [319, 236] on div "Choose Your Workflow: Contractors Parks&Rec Boat Tram Pass Short Term Rental Ap…" at bounding box center [677, 248] width 851 height 62
click at [338, 237] on div "Choose Your Workflow: Contractors Parks&Rec Boat Tram Pass Short Term Rental Ap…" at bounding box center [677, 248] width 851 height 62
click at [320, 250] on select "Contractors Parks&Rec Boat Tram Pass Short Term Rental Application Registration…" at bounding box center [677, 260] width 851 height 37
select select "9: Object"
click at [252, 242] on select "Contractors Parks&Rec Boat Tram Pass Short Term Rental Application Registration…" at bounding box center [677, 260] width 851 height 37
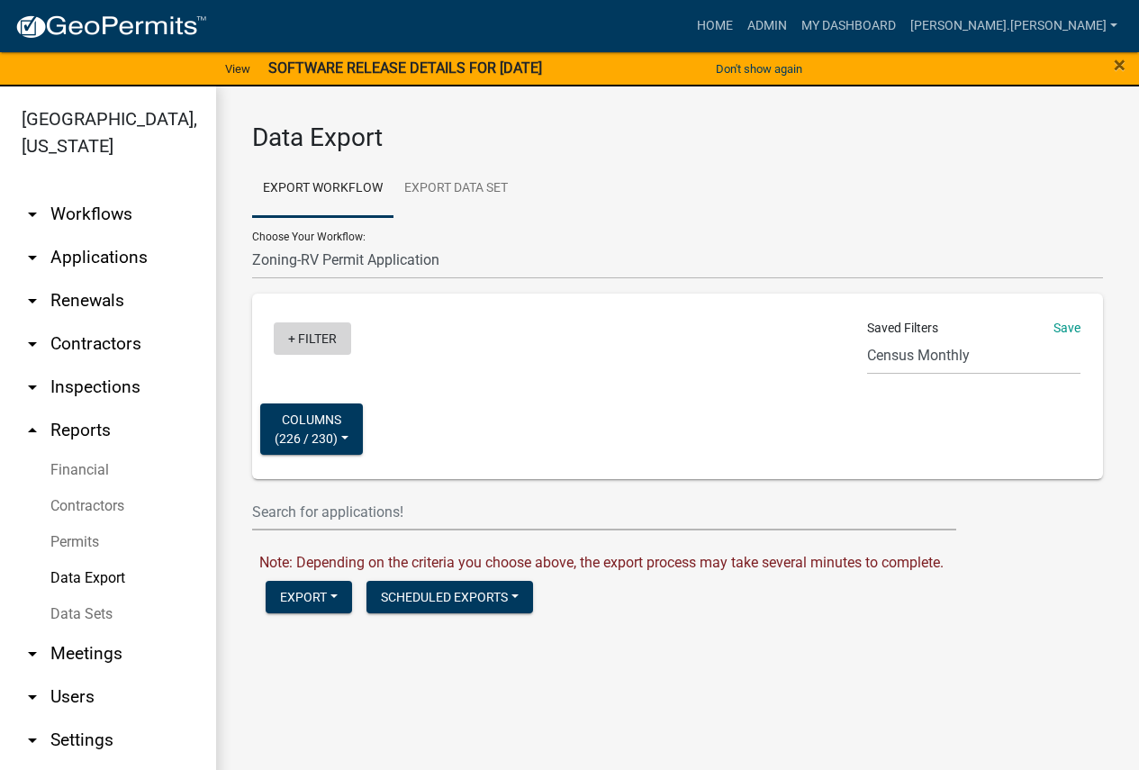
click at [328, 338] on link "+ Filter" at bounding box center [312, 338] width 77 height 32
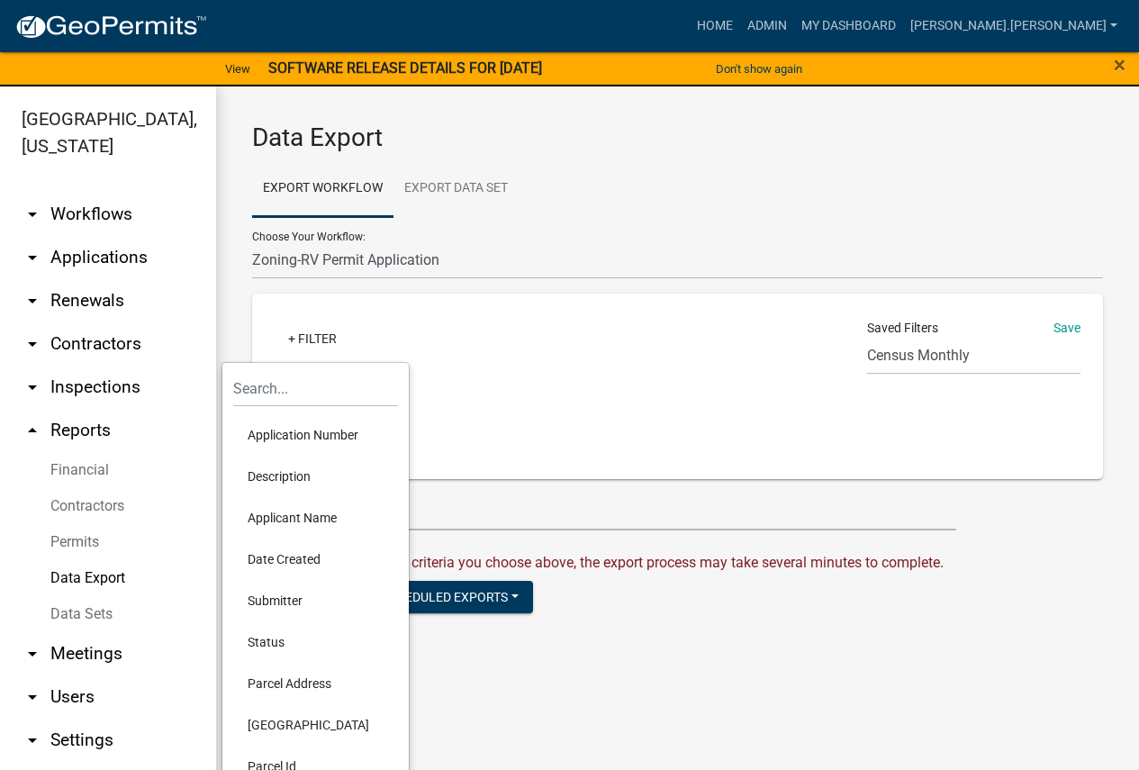
click at [504, 368] on div "+ Filter Saved Filters Save Census Monthly Monthly 911 Report Tank Total Report…" at bounding box center [677, 387] width 835 height 186
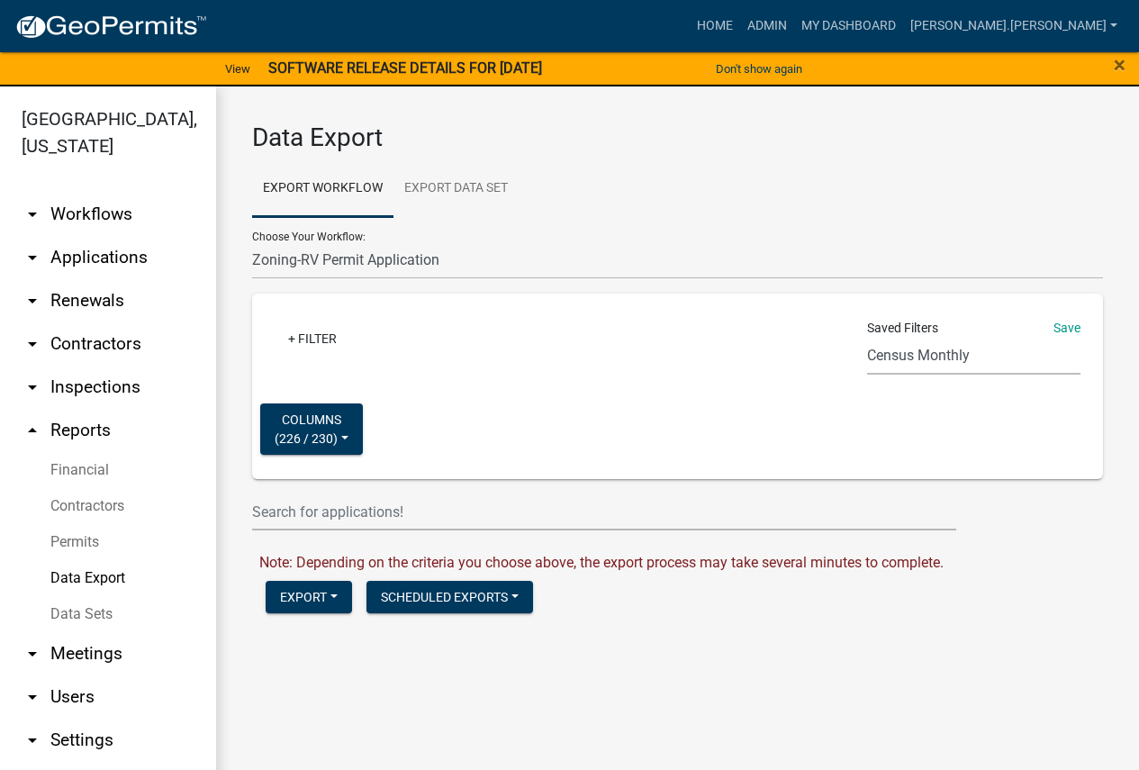
click at [903, 353] on select "Census Monthly Monthly 911 Report Tank Total Report By Contractor Audit Annual …" at bounding box center [973, 356] width 213 height 37
select select "8: fe817f53-79b2-4ec4-bdd4-58470ba6d703"
click at [867, 338] on select "Census Monthly Monthly 911 Report Tank Total Report By Contractor Audit Annual …" at bounding box center [973, 356] width 213 height 37
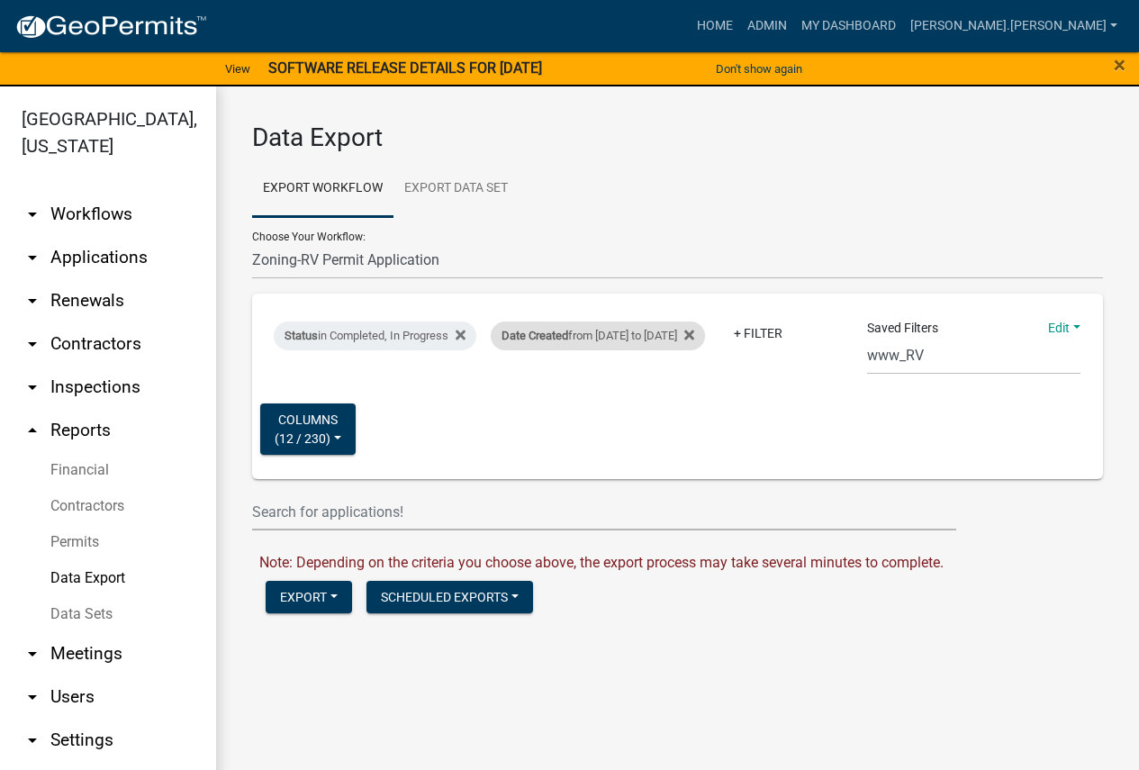
click at [699, 322] on div "Date Created from 01/01/2021 to 08/20/2025" at bounding box center [598, 336] width 214 height 29
select select "custom"
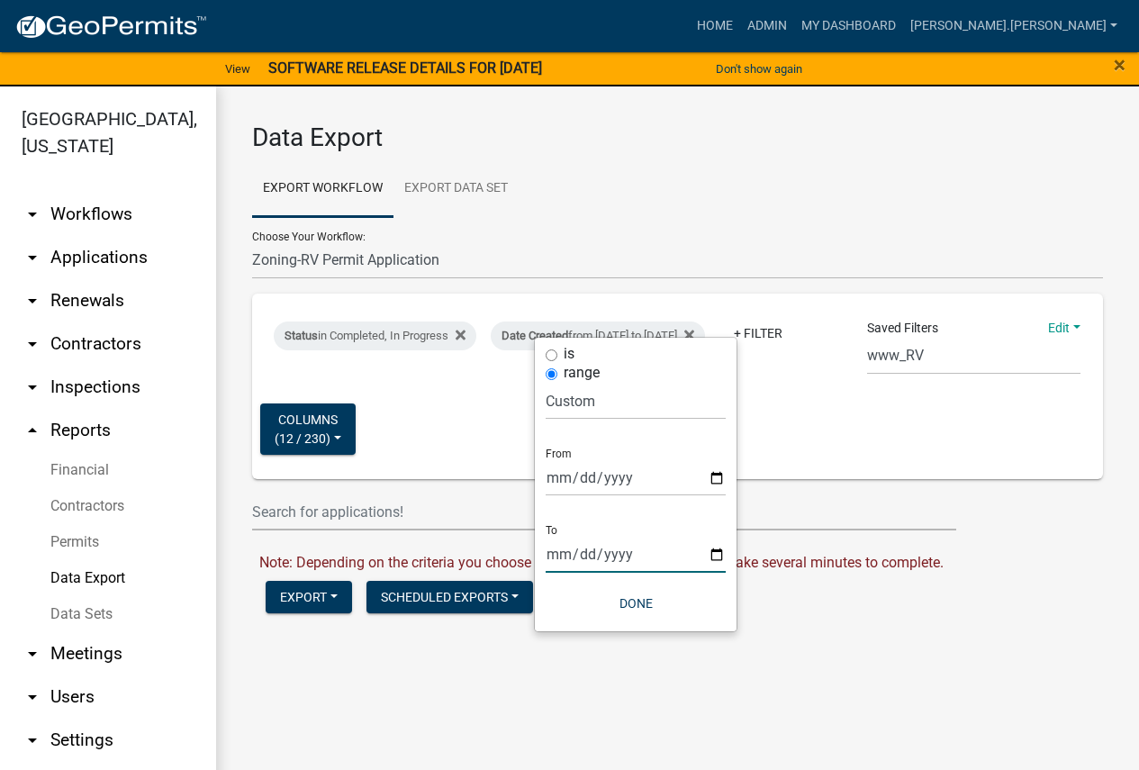
click at [563, 548] on input "2025-08-20" at bounding box center [636, 554] width 180 height 37
type input "2025-09-20"
type input "2025-09-08"
click at [638, 596] on button "Done" at bounding box center [636, 603] width 180 height 32
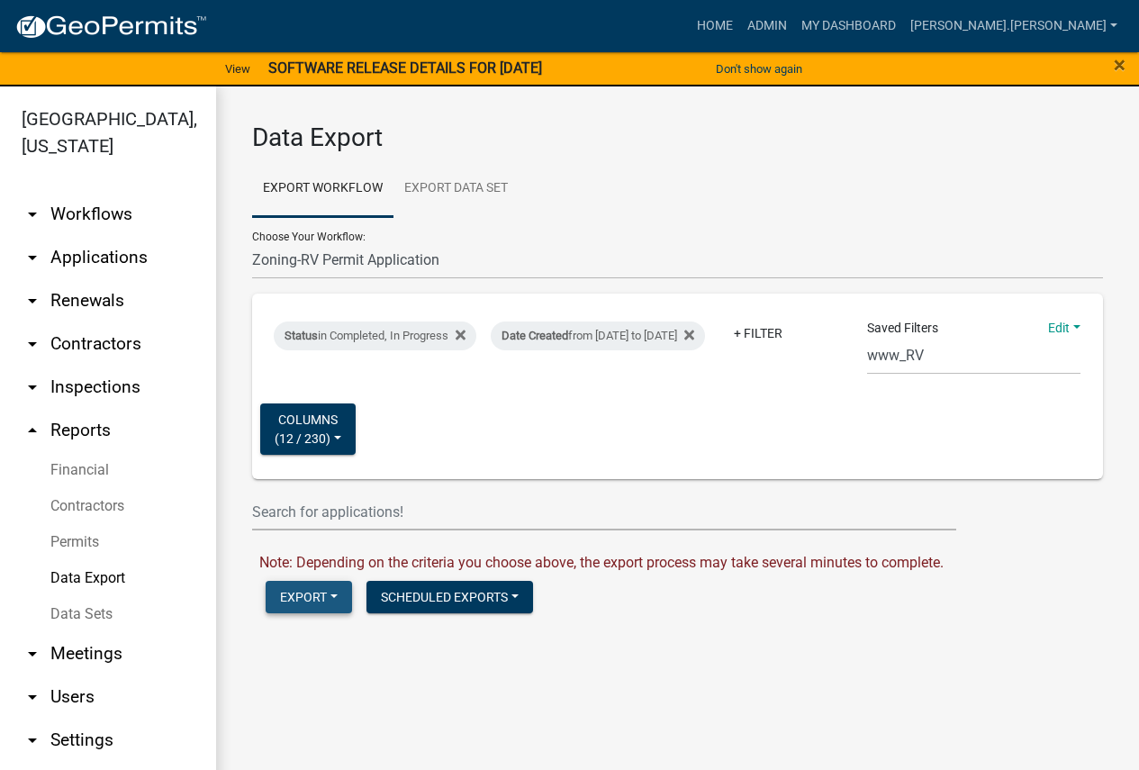
click at [321, 594] on button "Export" at bounding box center [309, 597] width 86 height 32
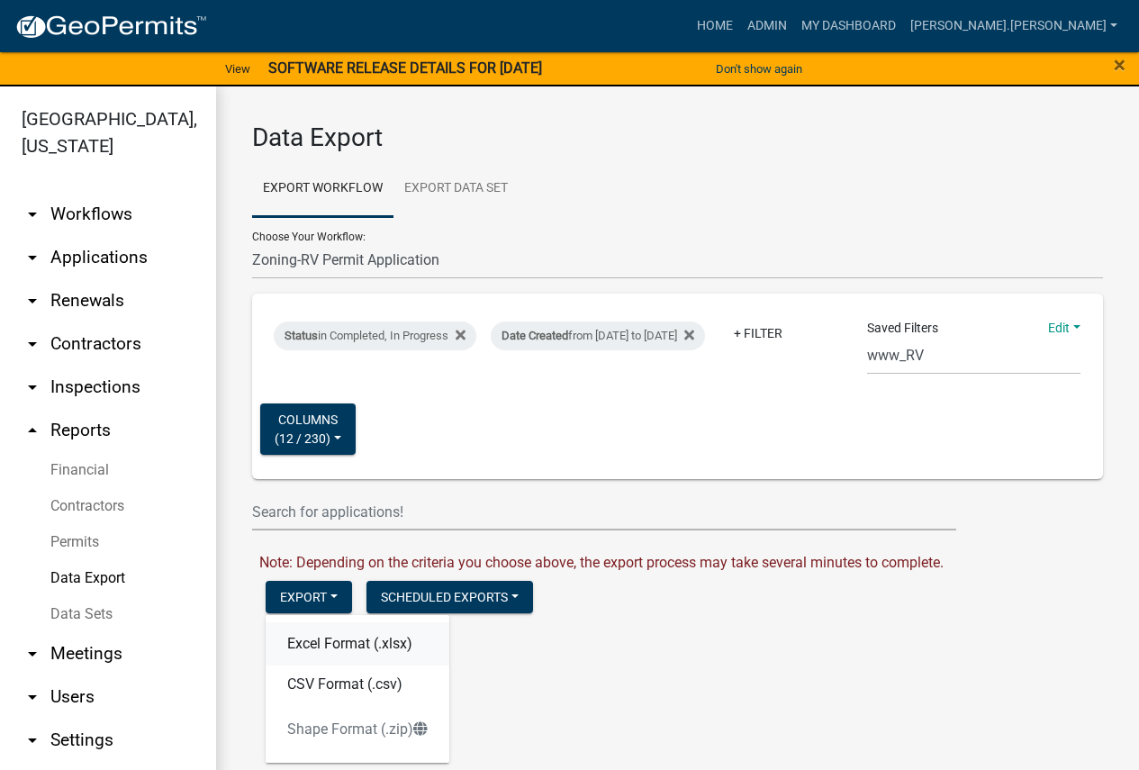
click at [335, 640] on button "Excel Format (.xlsx)" at bounding box center [358, 643] width 184 height 43
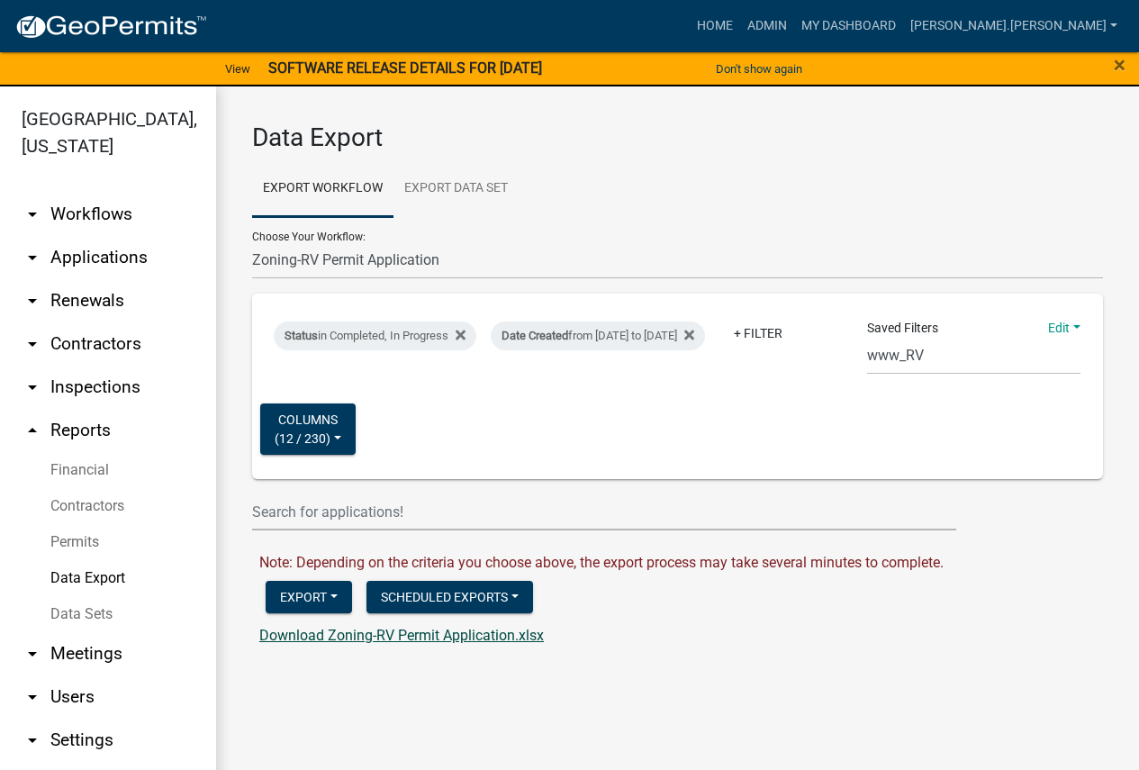
click at [388, 640] on link "Download Zoning-RV Permit Application.xlsx" at bounding box center [401, 635] width 285 height 17
click at [310, 260] on select "Contractors Parks&Rec Boat Tram Pass Short Term Rental Application Registration…" at bounding box center [677, 260] width 851 height 37
select select "11: Object"
click at [252, 242] on select "Contractors Parks&Rec Boat Tram Pass Short Term Rental Application Registration…" at bounding box center [677, 260] width 851 height 37
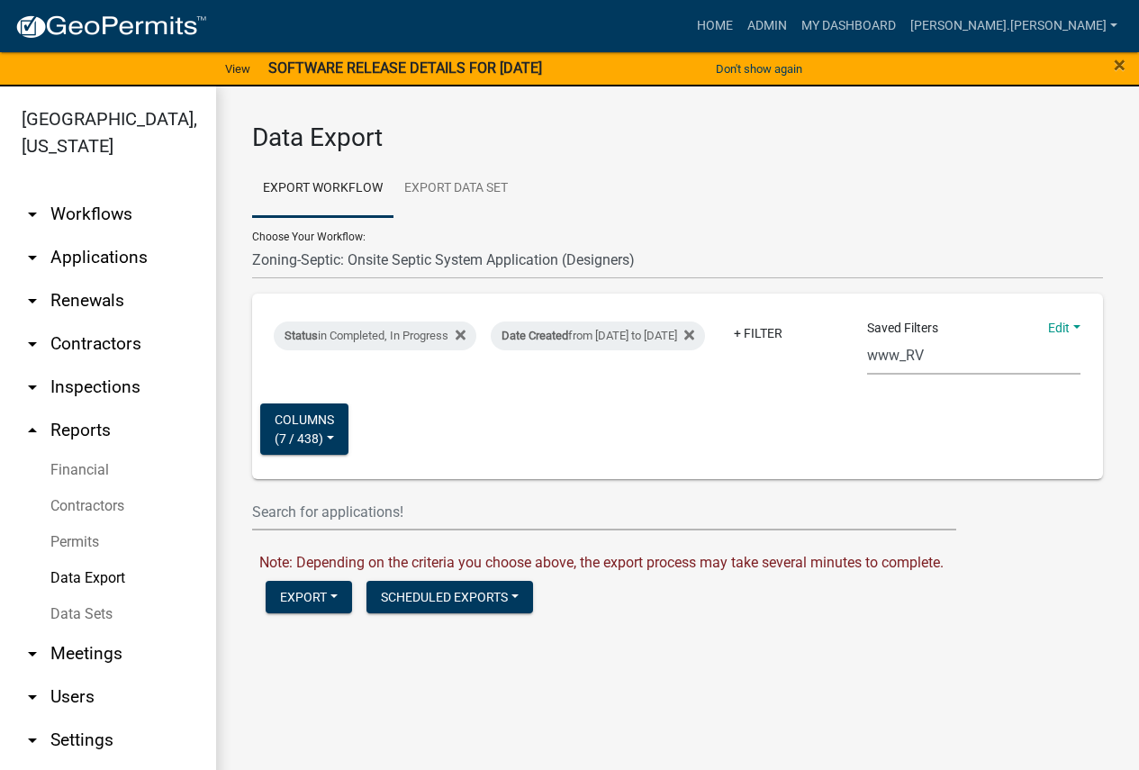
click at [876, 354] on select "Census Monthly Monthly 911 Report Tank Total Report By Contractor Audit Annual …" at bounding box center [973, 356] width 213 height 37
select select "18: 85474e9c-f6aa-4dac-85c5-d242790fafaa"
click at [867, 338] on select "Census Monthly Monthly 911 Report Tank Total Report By Contractor Audit Annual …" at bounding box center [973, 356] width 213 height 37
click at [705, 322] on div "Date Created from 01/01/2021 to 08/20/2025" at bounding box center [598, 336] width 214 height 29
select select "custom"
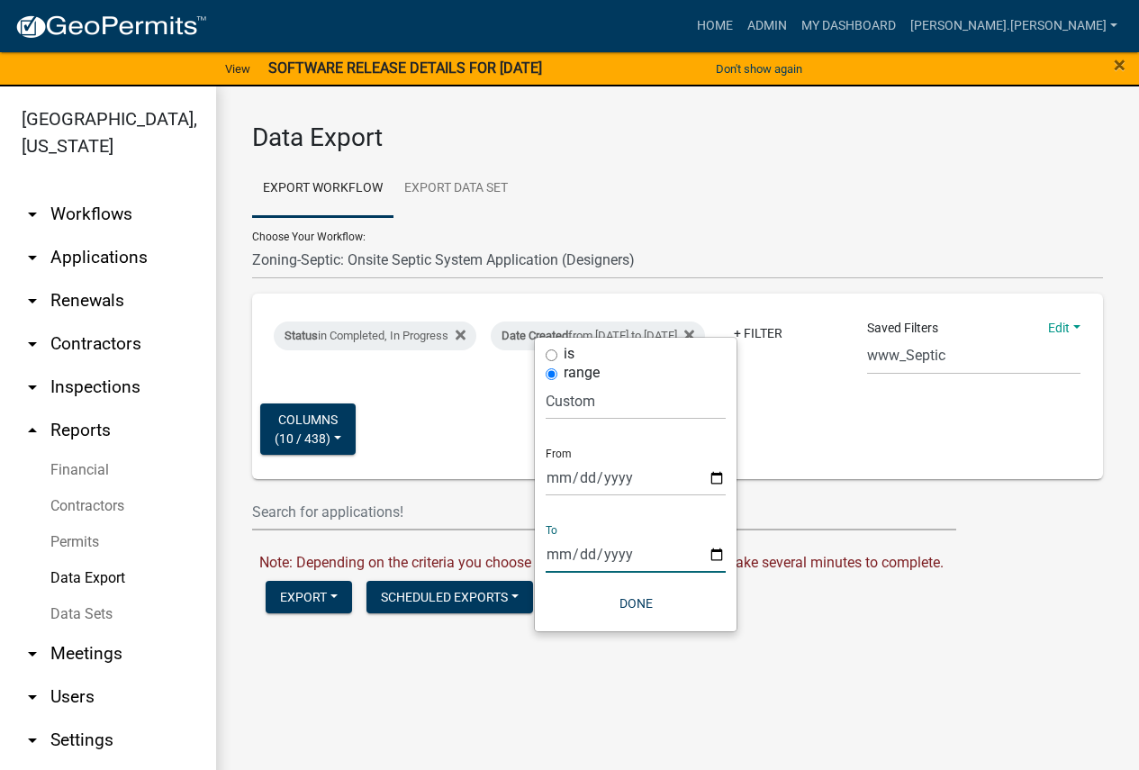
click at [564, 553] on input "2025-08-20" at bounding box center [636, 554] width 180 height 37
type input "2025-09-20"
type input "2025-09-08"
click at [640, 598] on button "Done" at bounding box center [636, 603] width 180 height 32
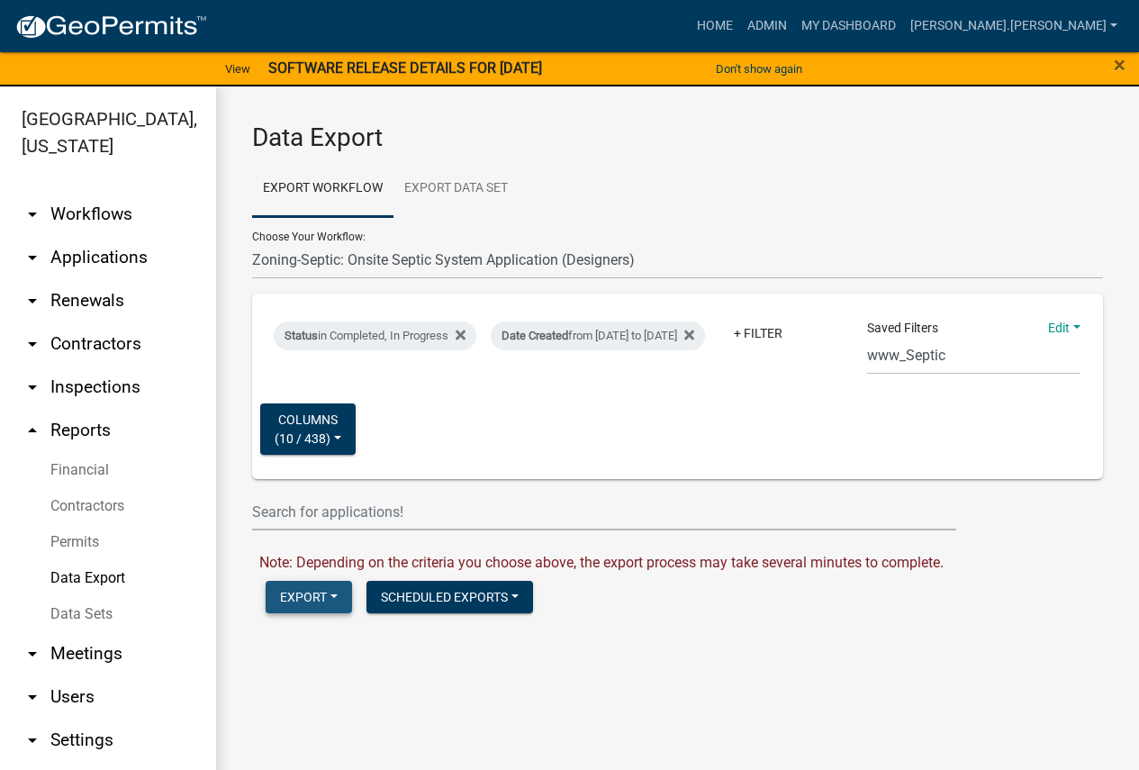
click at [312, 594] on button "Export" at bounding box center [309, 597] width 86 height 32
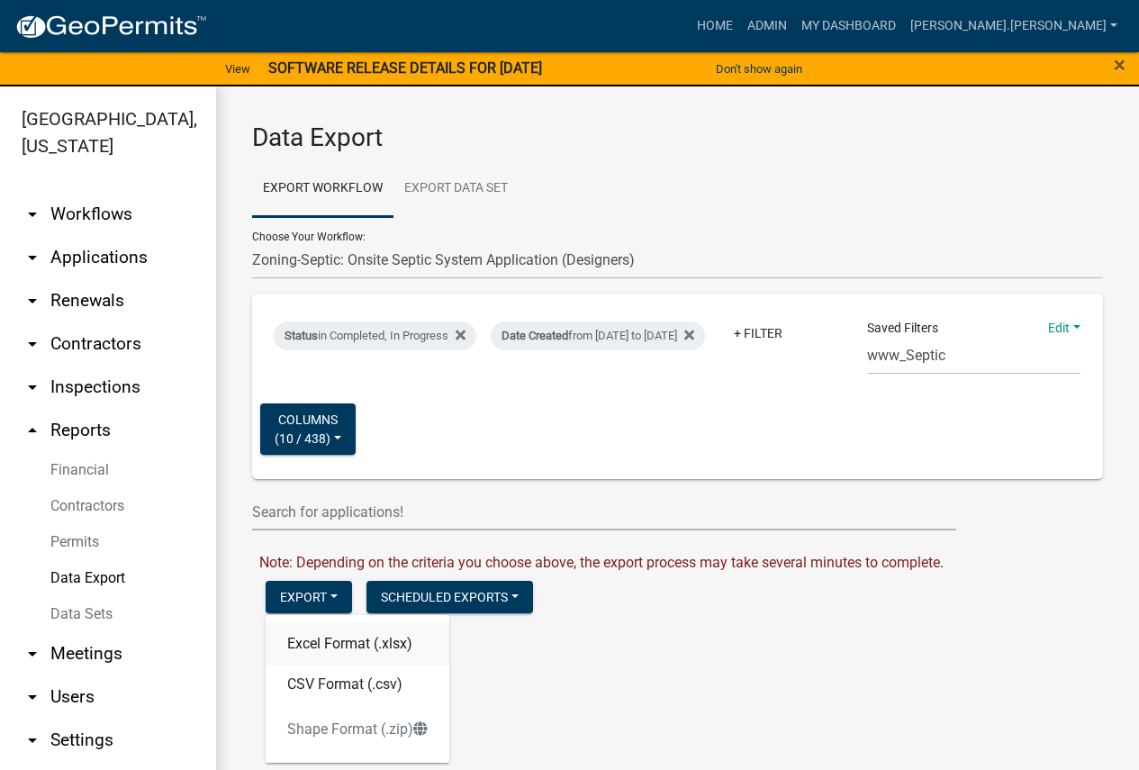
click at [328, 637] on button "Excel Format (.xlsx)" at bounding box center [358, 643] width 184 height 43
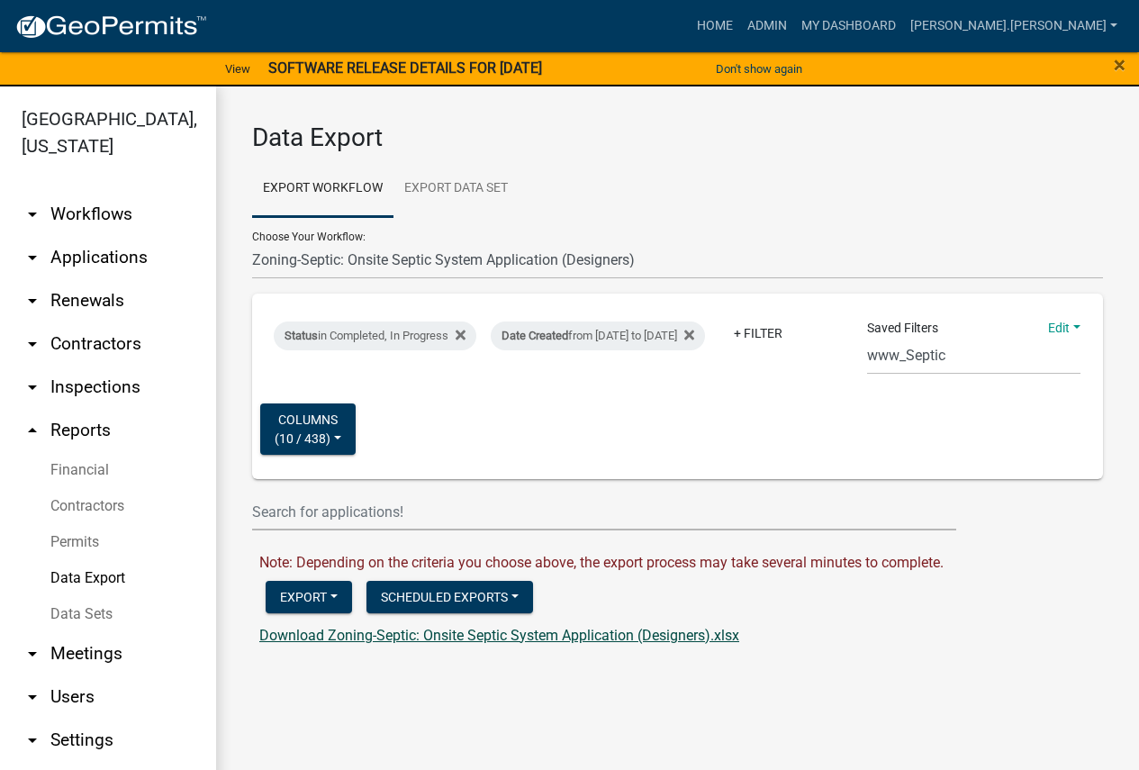
click at [353, 635] on link "Download Zoning-Septic: Onsite Septic System Application (Designers).xlsx" at bounding box center [499, 635] width 480 height 17
click at [333, 257] on select "Contractors Parks&Rec Boat Tram Pass Short Term Rental Application Registration…" at bounding box center [677, 260] width 851 height 37
select select "12: Object"
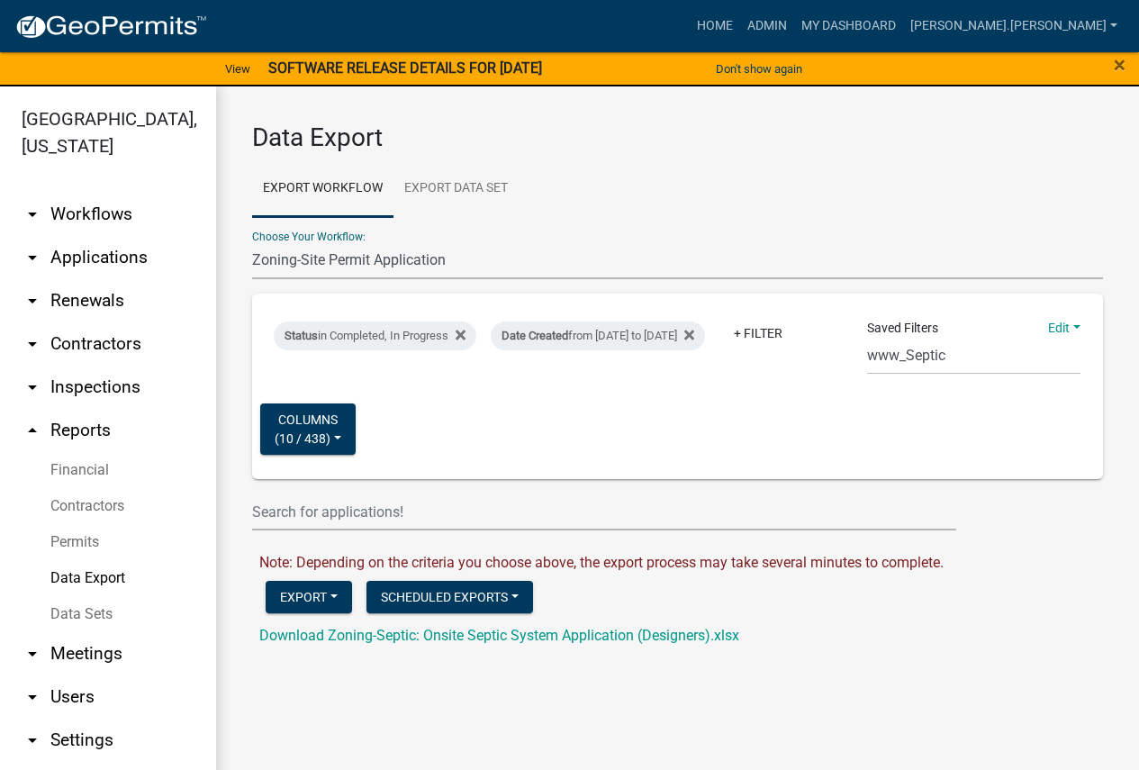
click at [252, 242] on select "Contractors Parks&Rec Boat Tram Pass Short Term Rental Application Registration…" at bounding box center [677, 260] width 851 height 37
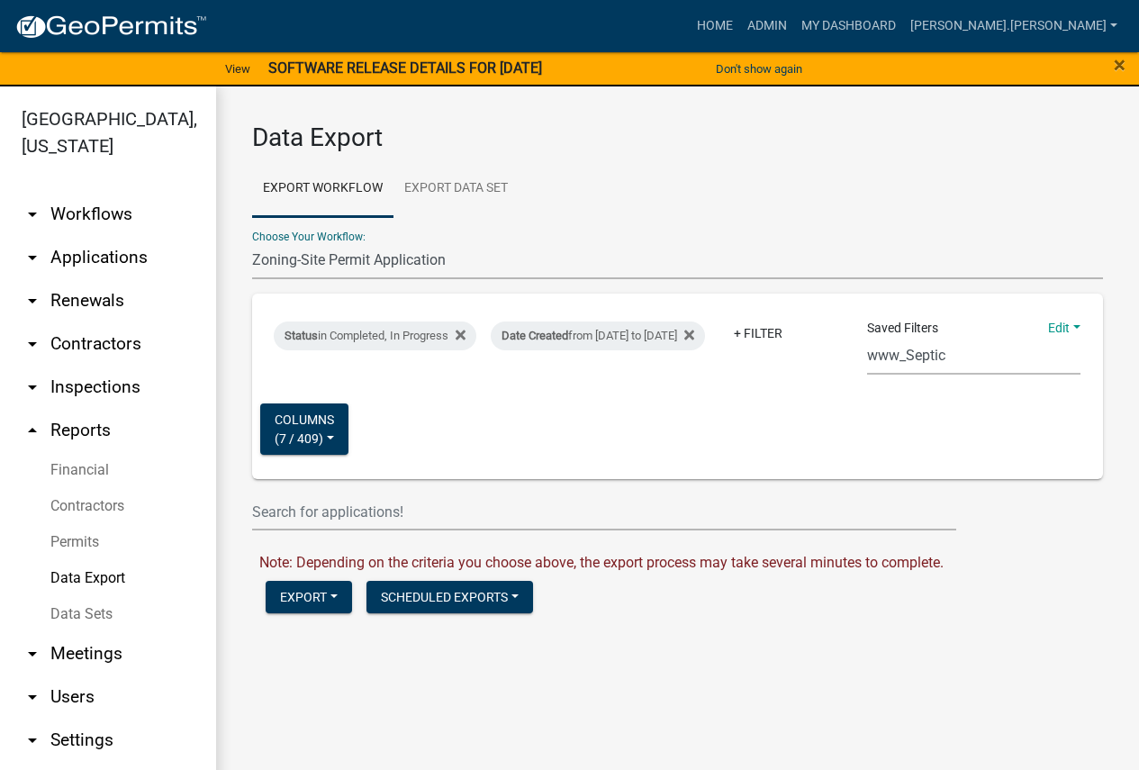
click at [892, 354] on select "Census Monthly Monthly 911 Report Tank Total Report By Contractor Audit Annual …" at bounding box center [973, 356] width 213 height 37
select select "11: 8f2b59a5-04a1-4258-954b-88209c1734bf"
click at [867, 338] on select "Census Monthly Monthly 911 Report Tank Total Report By Contractor Audit Annual …" at bounding box center [973, 356] width 213 height 37
click at [705, 322] on div "Date Created from 01/01/2022 to 08/11/2025" at bounding box center [598, 336] width 214 height 29
select select "custom"
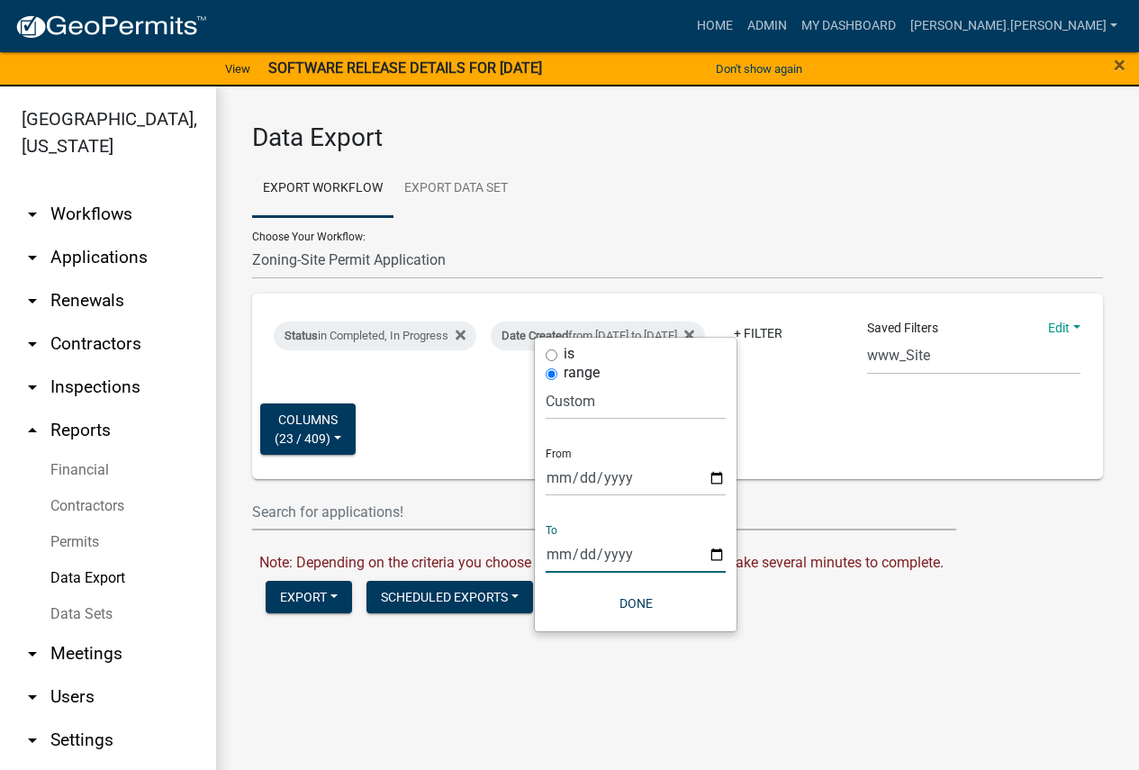
click at [564, 550] on input "2025-08-11" at bounding box center [636, 554] width 180 height 37
type input "2025-09-11"
type input "2025-09-08"
click at [639, 603] on button "Done" at bounding box center [636, 603] width 180 height 32
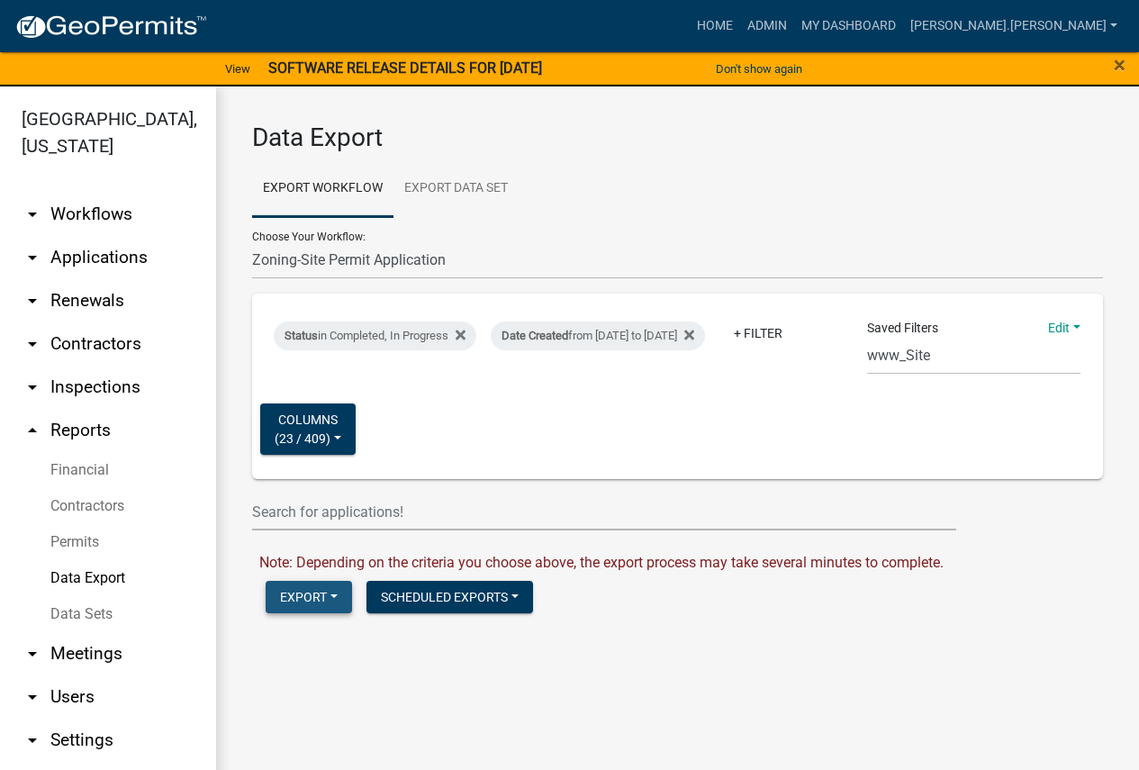
click at [313, 591] on button "Export" at bounding box center [309, 597] width 86 height 32
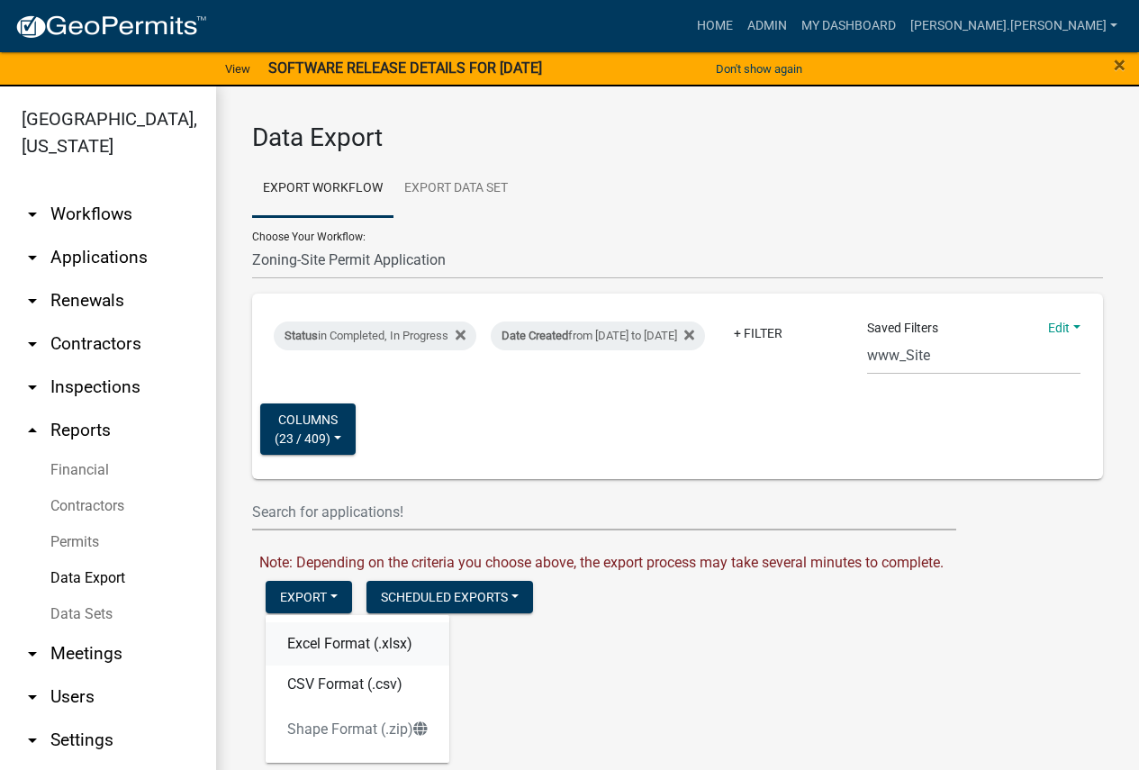
click at [327, 640] on button "Excel Format (.xlsx)" at bounding box center [358, 643] width 184 height 43
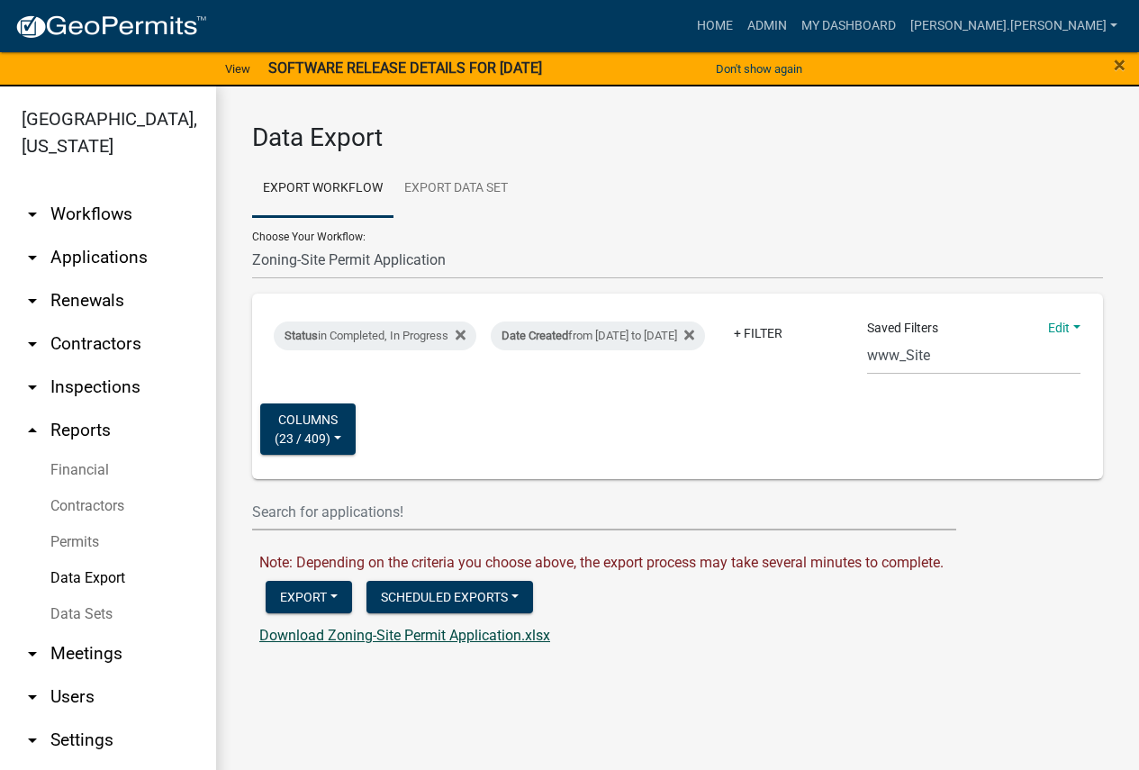
click at [327, 640] on link "Download Zoning-Site Permit Application.xlsx" at bounding box center [404, 635] width 291 height 17
click at [366, 633] on link "Download Zoning-Site Permit Application.xlsx" at bounding box center [404, 635] width 291 height 17
